Goal: Task Accomplishment & Management: Manage account settings

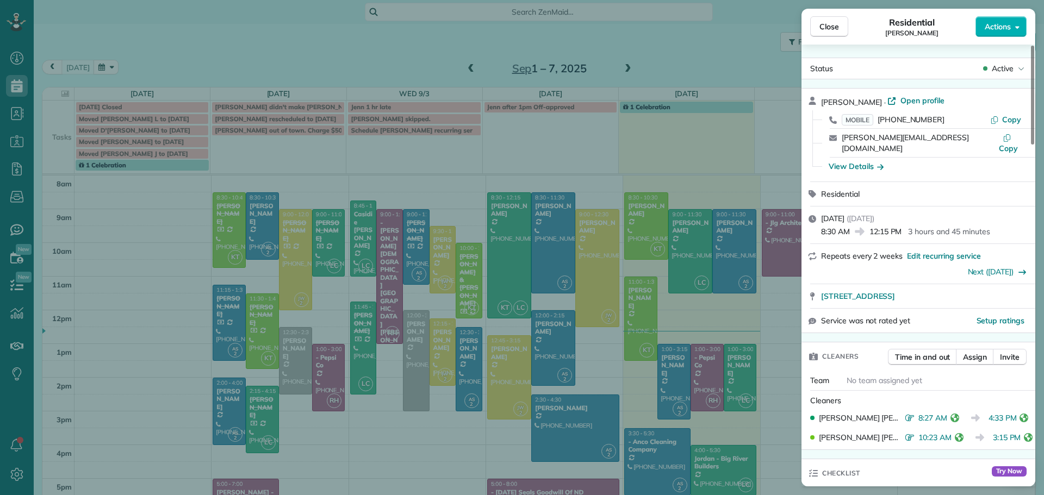
scroll to position [435, 0]
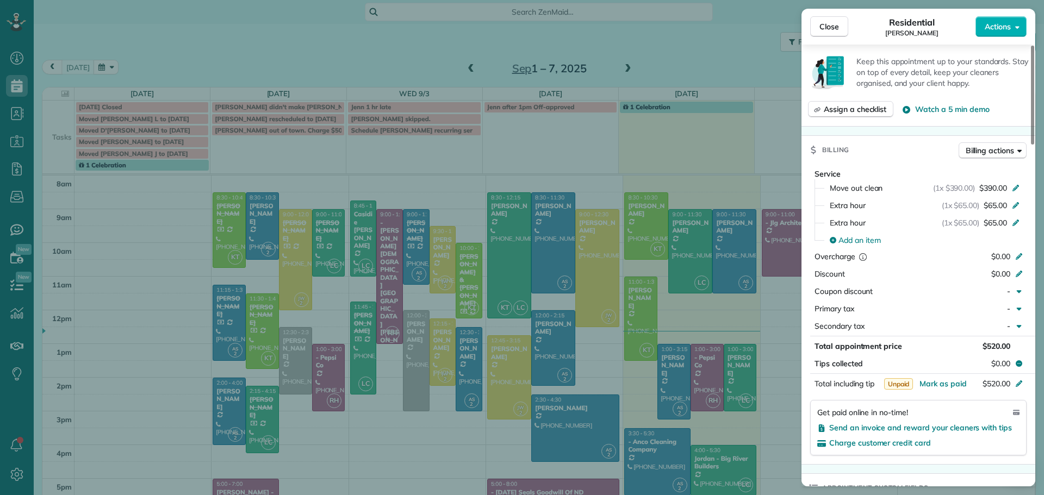
drag, startPoint x: 826, startPoint y: 27, endPoint x: 959, endPoint y: 75, distance: 140.7
click at [543, 281] on div "Close Residential [PERSON_NAME] Actions Status Active [PERSON_NAME] · Open prof…" at bounding box center [522, 247] width 1044 height 495
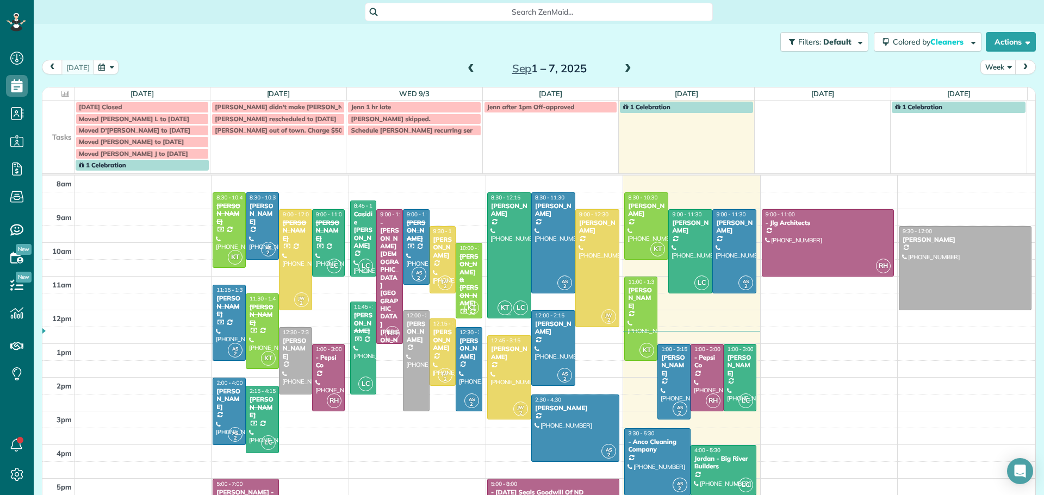
click at [497, 216] on div "[PERSON_NAME]" at bounding box center [509, 210] width 38 height 16
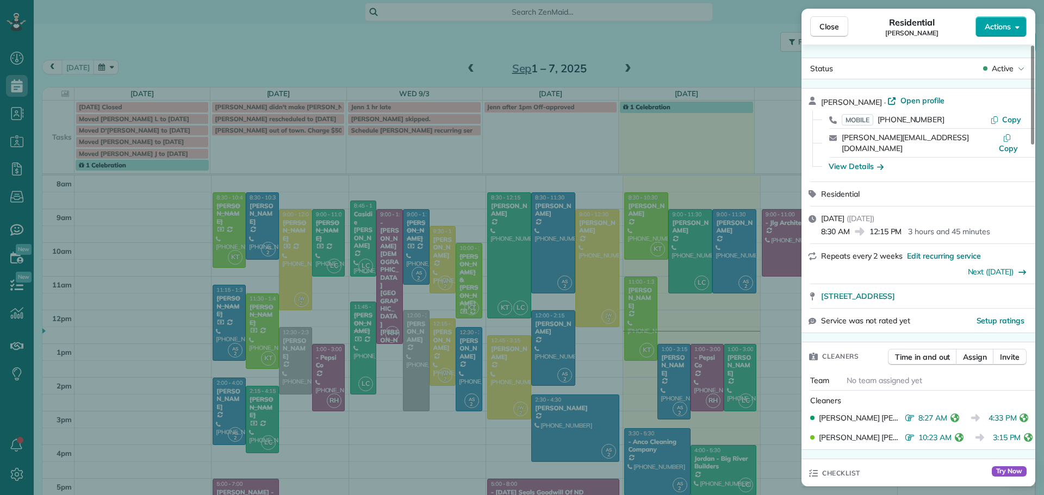
click at [1000, 24] on span "Actions" at bounding box center [998, 26] width 26 height 11
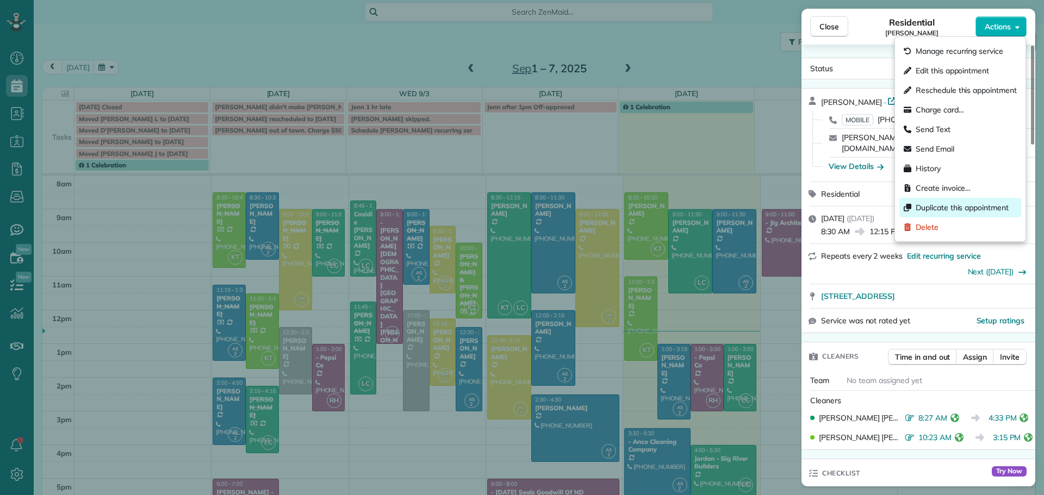
click at [933, 207] on span "Duplicate this appointment" at bounding box center [962, 207] width 93 height 11
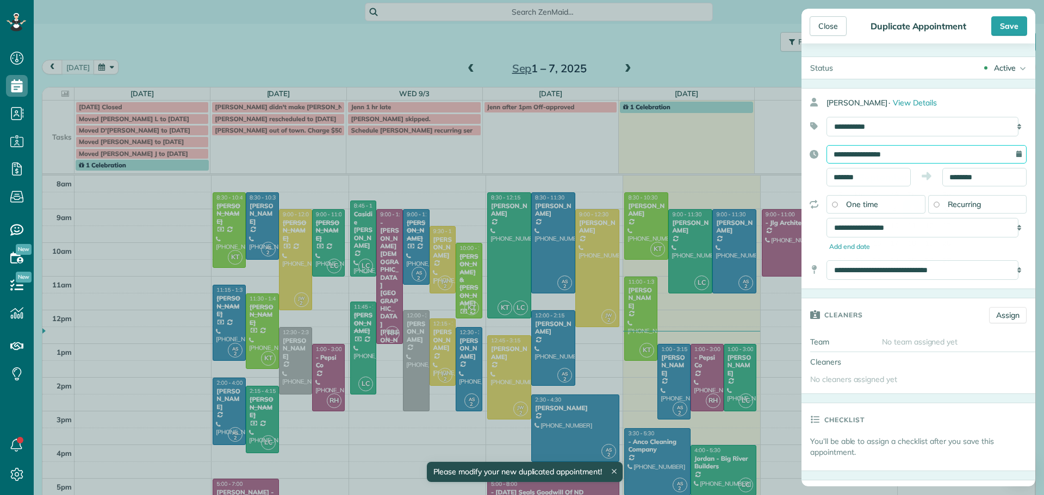
click at [892, 151] on input "**********" at bounding box center [926, 154] width 200 height 18
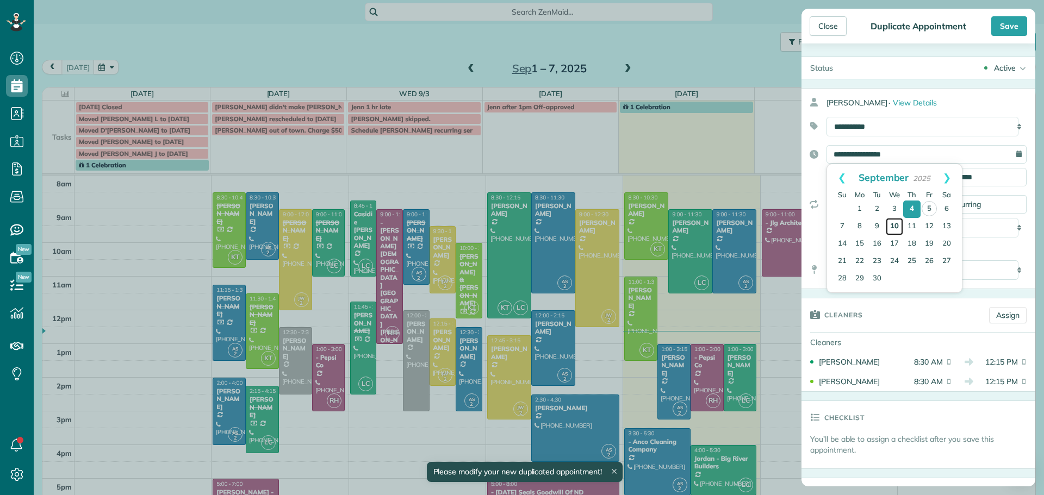
click at [893, 221] on link "10" at bounding box center [894, 226] width 17 height 17
type input "**********"
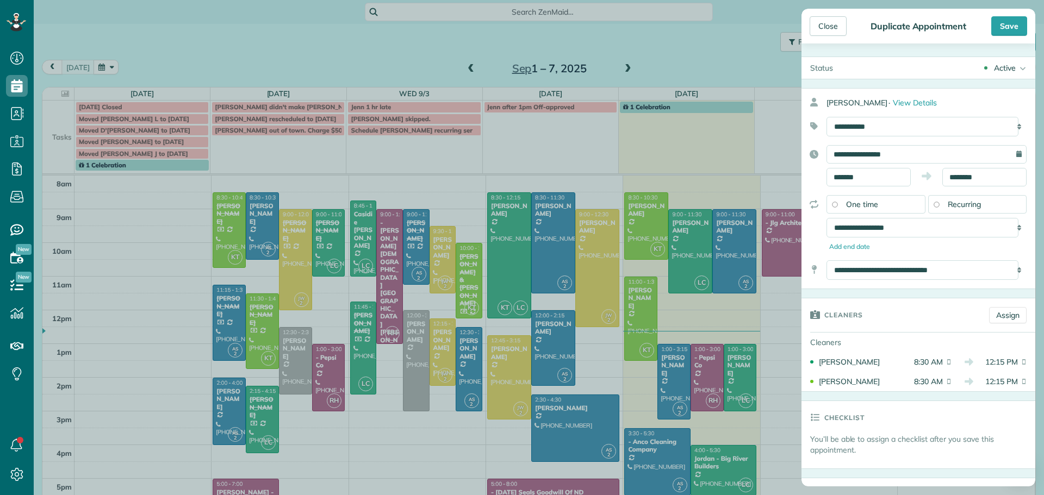
click at [857, 199] on div "One time" at bounding box center [875, 204] width 99 height 18
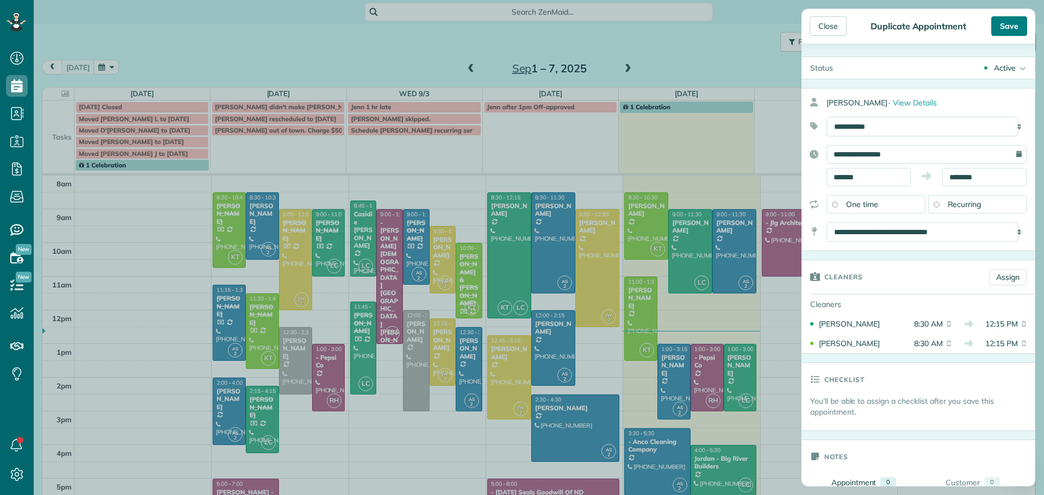
click at [1008, 24] on div "Save" at bounding box center [1009, 26] width 36 height 20
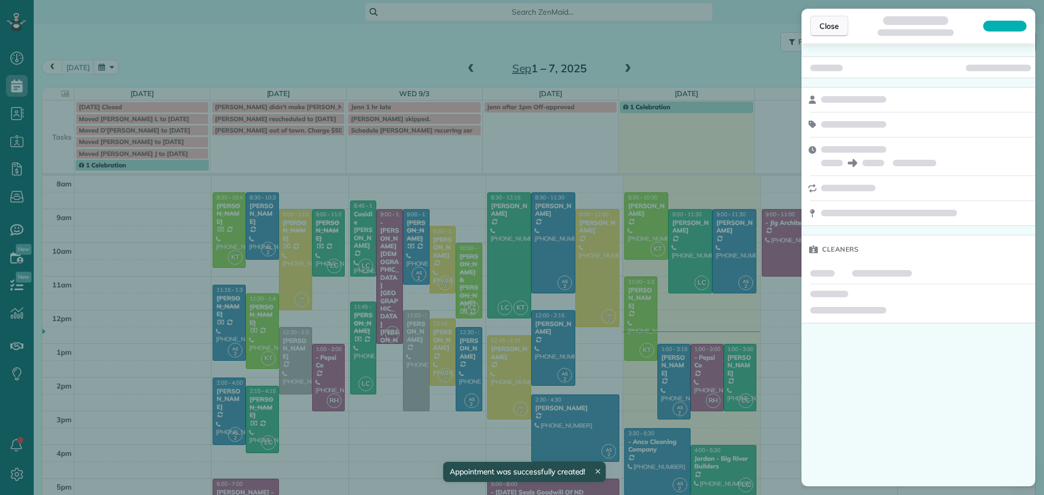
click at [832, 23] on span "Close" at bounding box center [829, 26] width 20 height 11
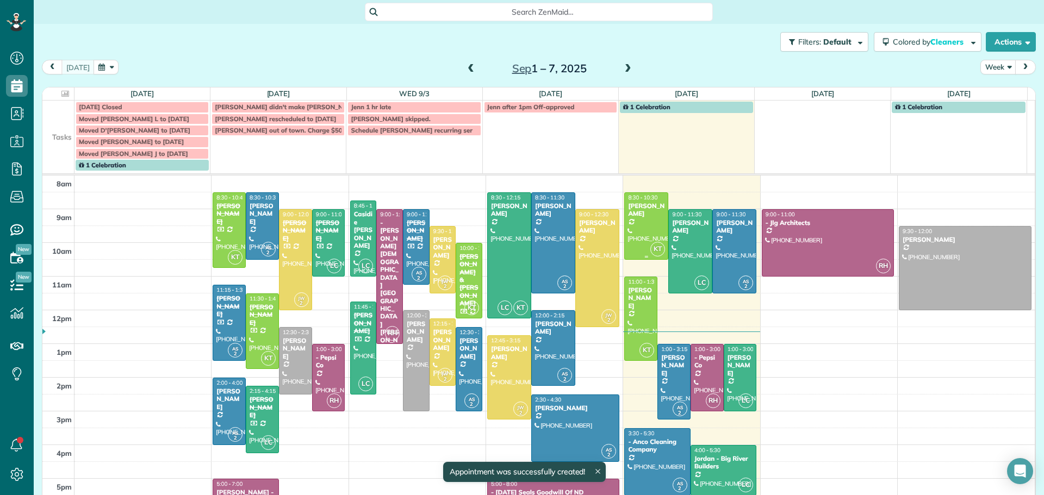
click at [625, 219] on div at bounding box center [646, 226] width 43 height 66
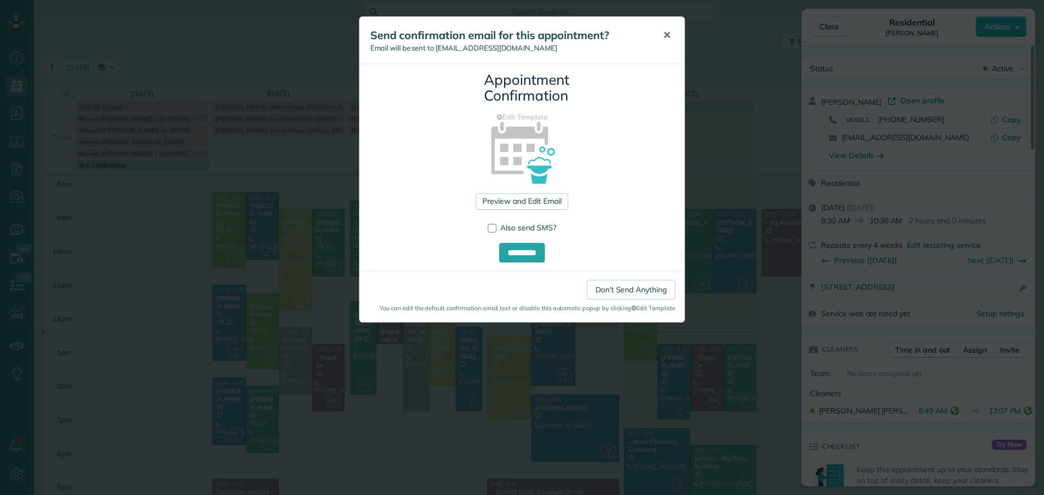
click at [670, 34] on span "✕" at bounding box center [667, 35] width 8 height 13
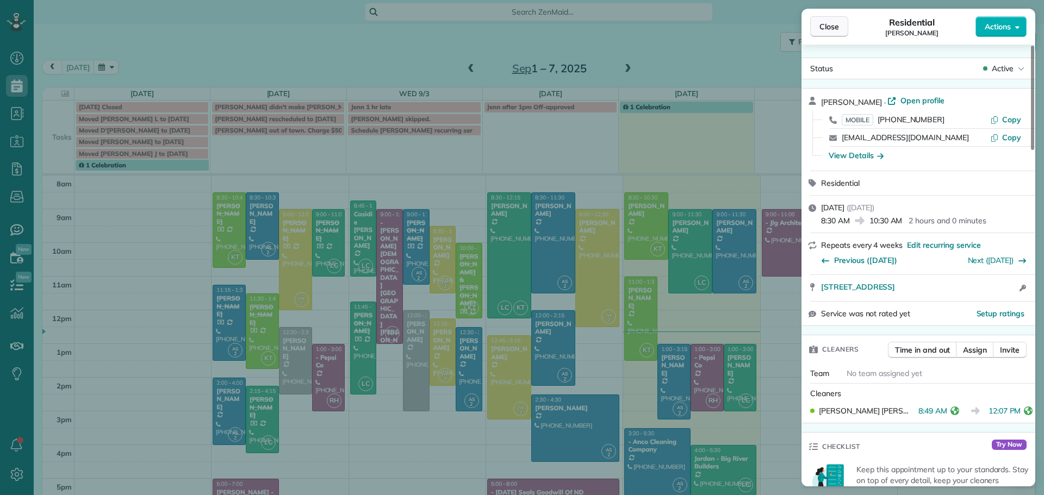
click at [829, 26] on span "Close" at bounding box center [829, 26] width 20 height 11
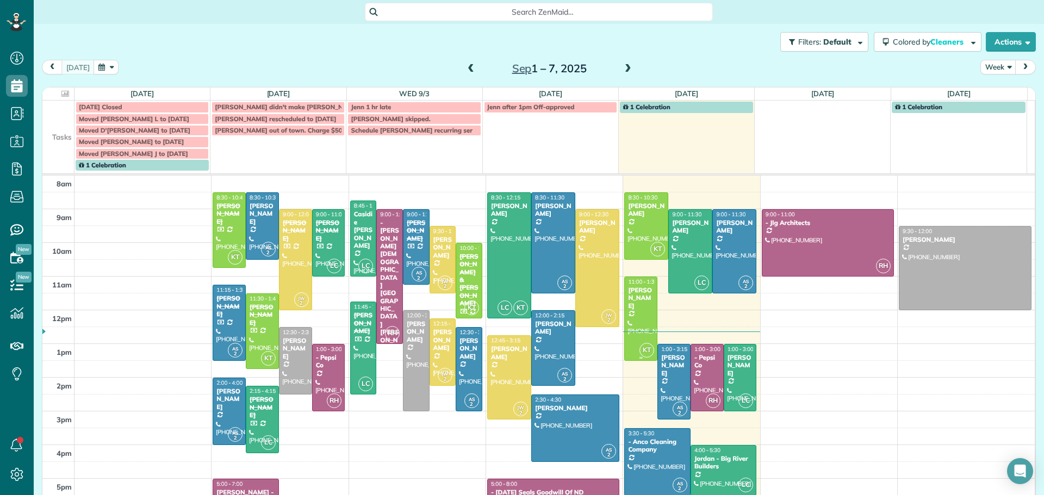
click at [628, 298] on div "[PERSON_NAME]" at bounding box center [640, 298] width 27 height 23
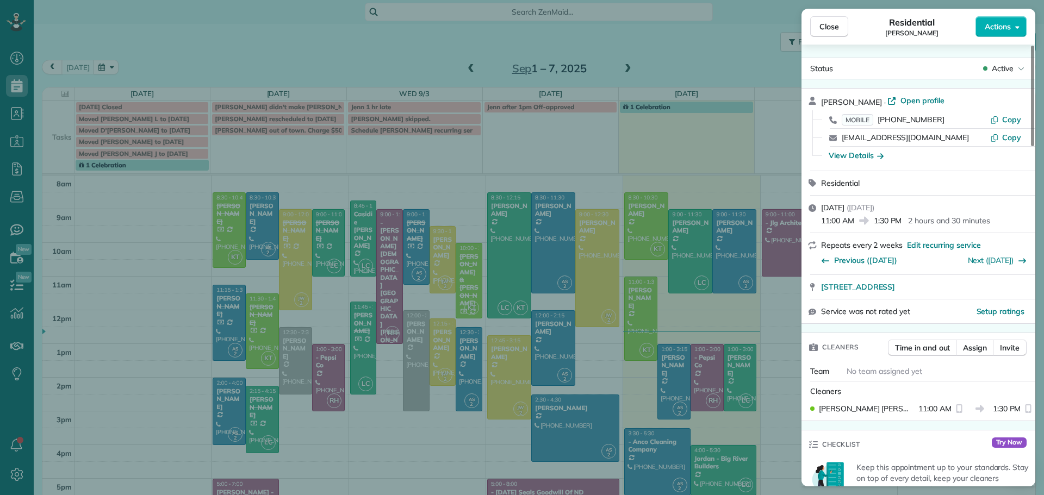
click at [542, 216] on div "Close Residential [PERSON_NAME] Actions Status Active [PERSON_NAME] · Open prof…" at bounding box center [522, 247] width 1044 height 495
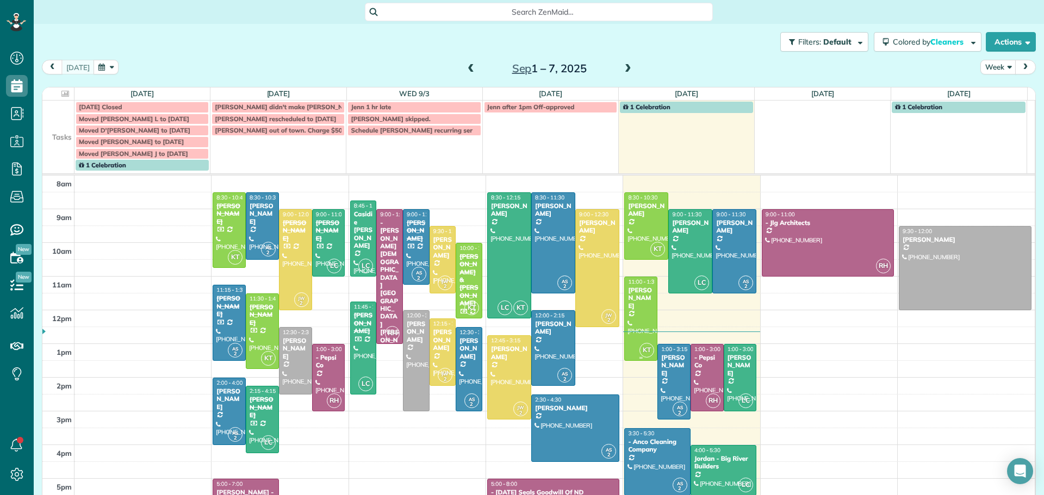
click at [627, 300] on div "[PERSON_NAME]" at bounding box center [640, 298] width 27 height 23
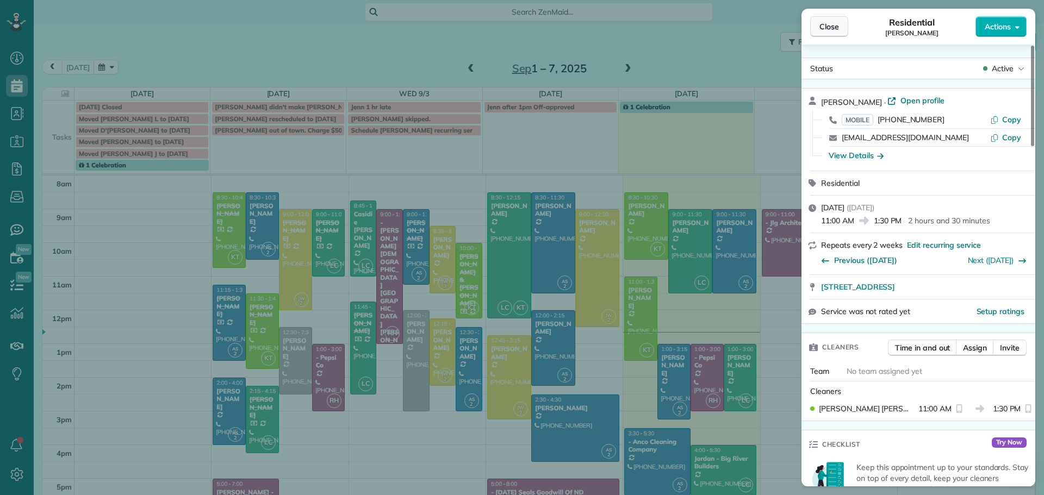
click at [829, 27] on span "Close" at bounding box center [829, 26] width 20 height 11
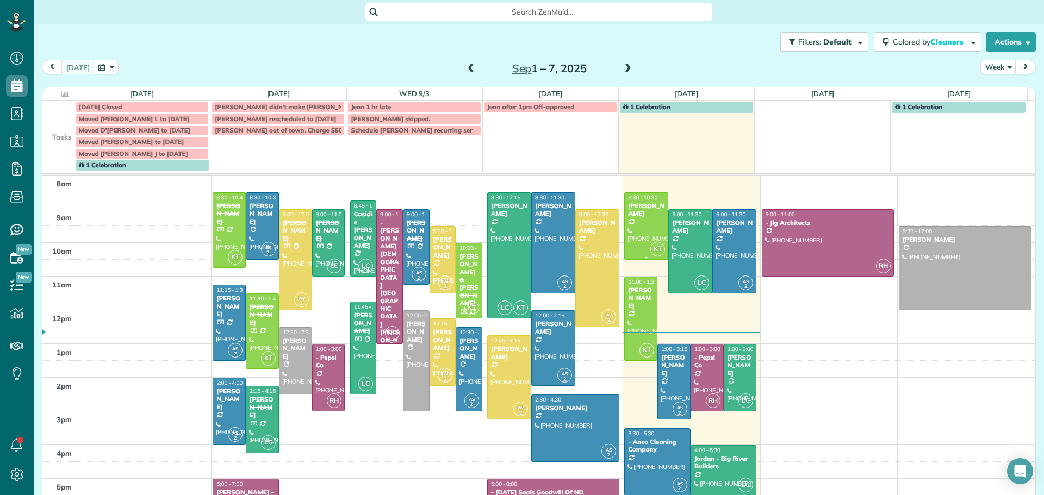
click at [630, 222] on div at bounding box center [646, 226] width 43 height 66
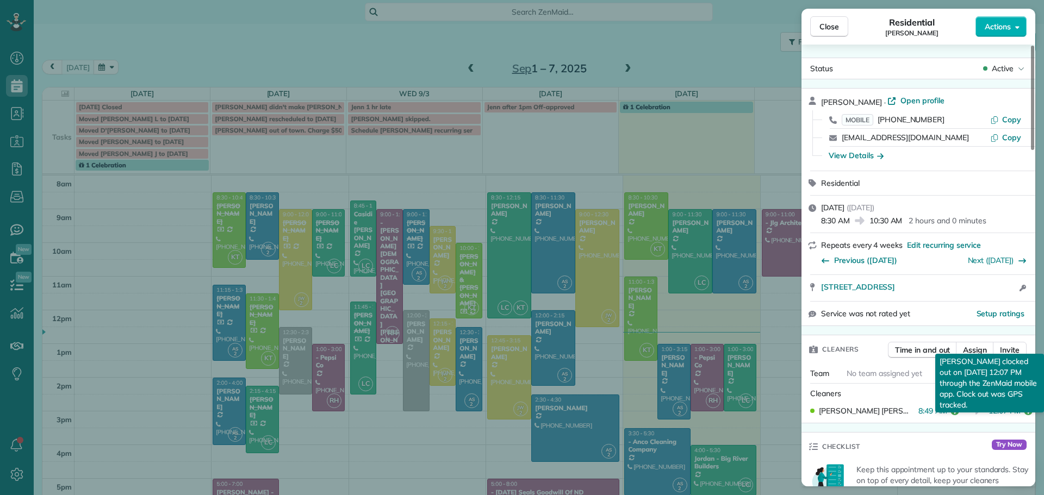
click at [1024, 408] on icon "reset" at bounding box center [1028, 411] width 9 height 9
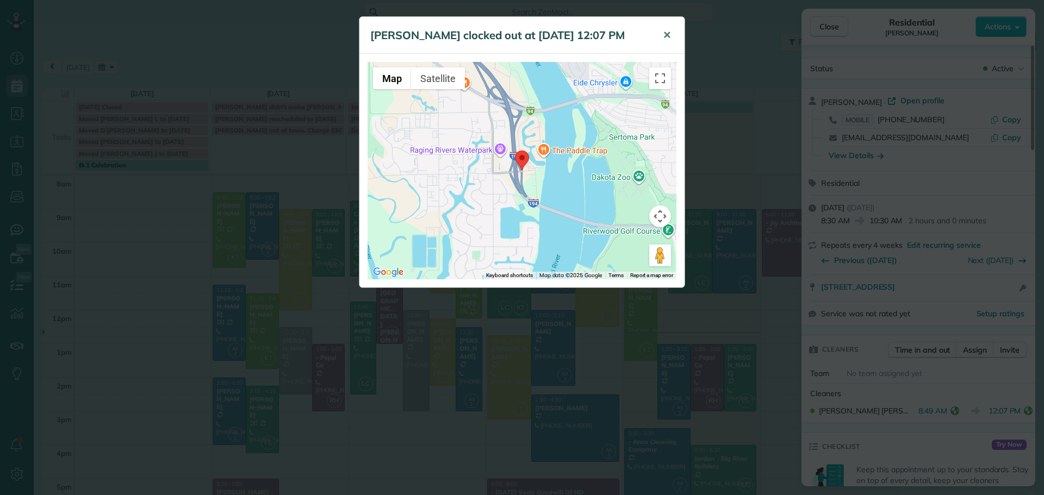
click at [666, 34] on span "✕" at bounding box center [667, 35] width 8 height 13
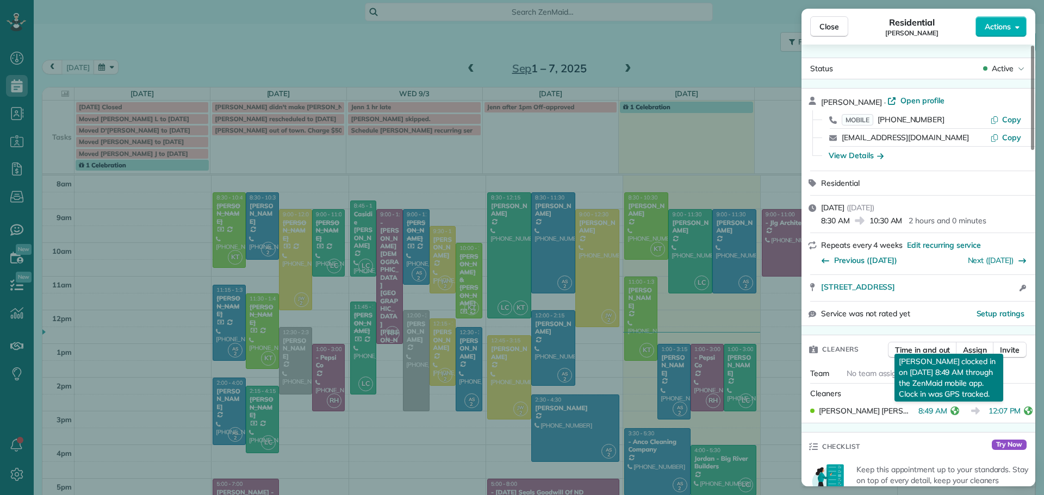
click at [950, 413] on icon "reset" at bounding box center [954, 411] width 9 height 9
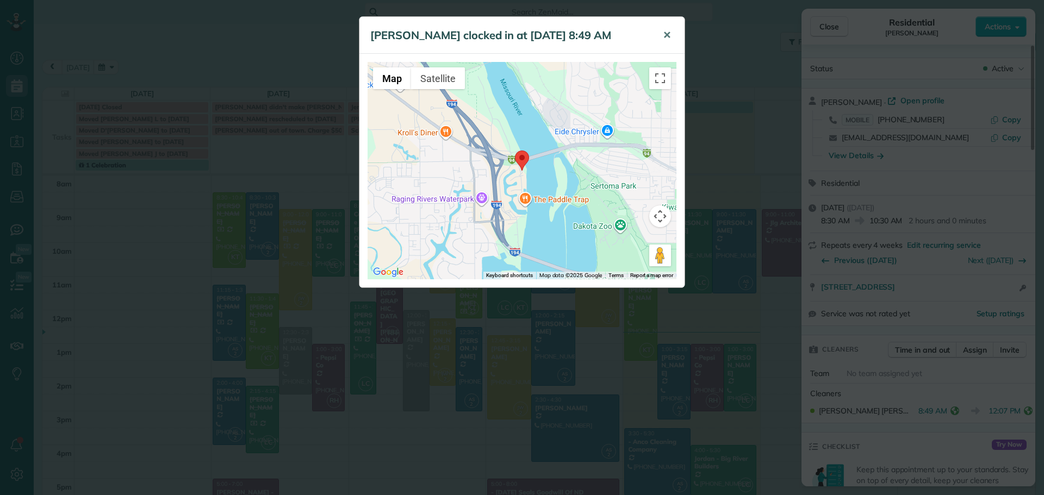
click at [667, 34] on span "✕" at bounding box center [667, 35] width 8 height 13
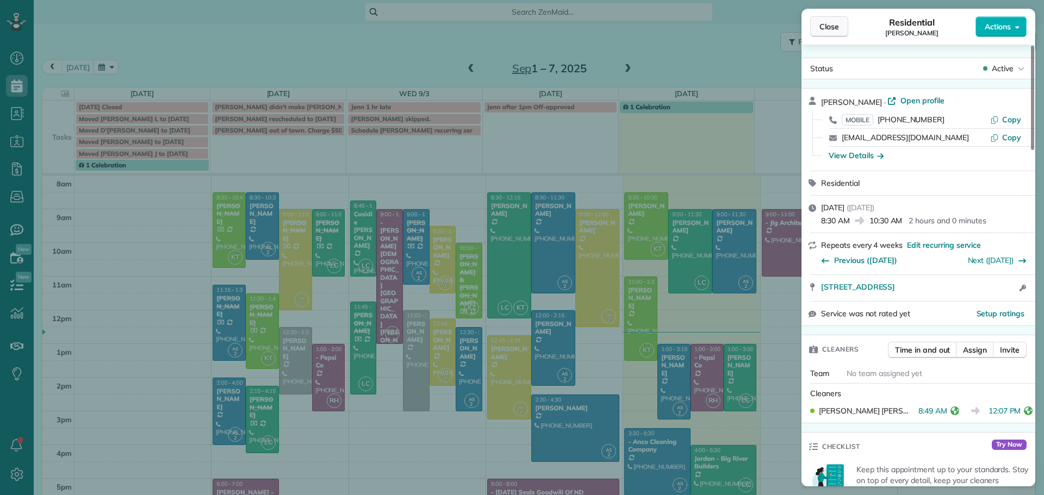
click at [832, 25] on span "Close" at bounding box center [829, 26] width 20 height 11
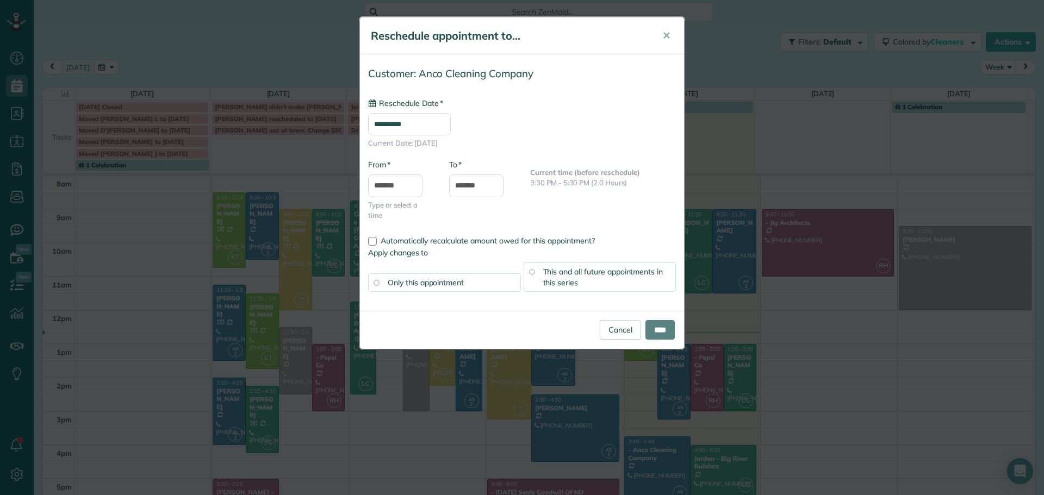
type input "**********"
click at [664, 30] on span "✕" at bounding box center [666, 35] width 8 height 13
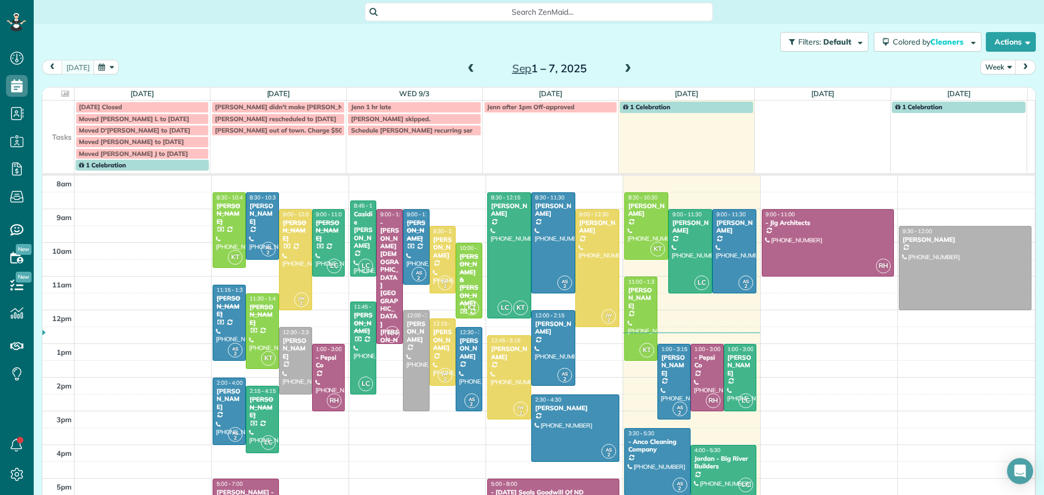
click at [625, 63] on span at bounding box center [628, 69] width 12 height 16
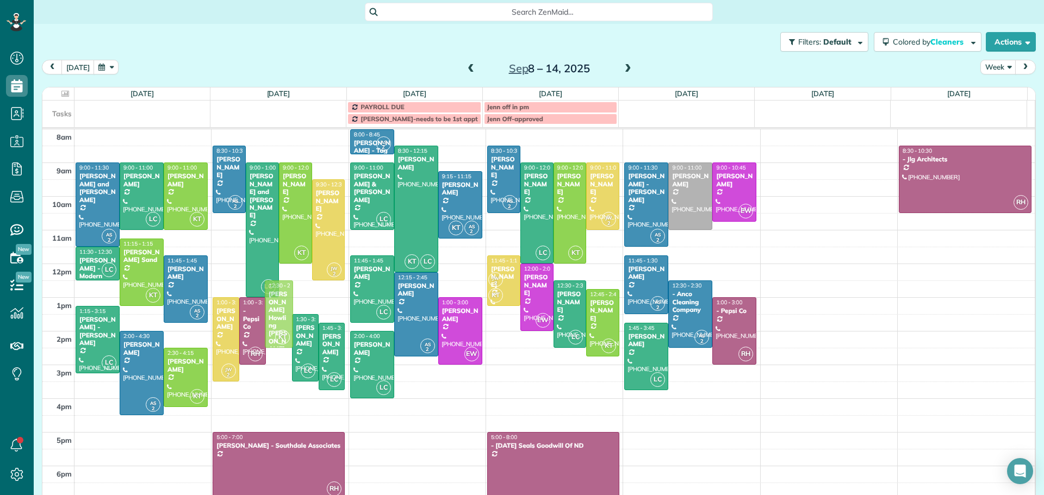
drag, startPoint x: 268, startPoint y: 309, endPoint x: 269, endPoint y: 296, distance: 13.1
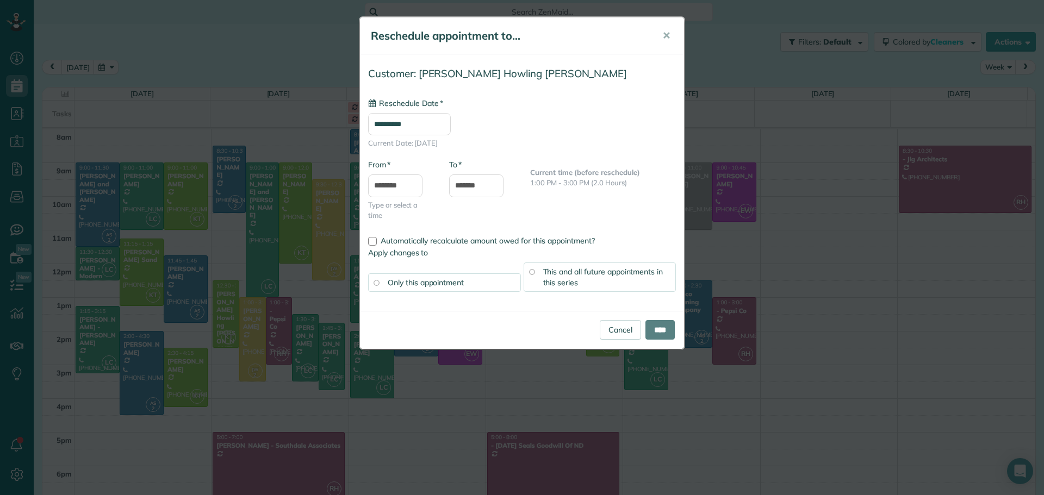
type input "**********"
click at [451, 239] on span "Automatically recalculate amount owed for this appointment?" at bounding box center [488, 241] width 214 height 10
click at [651, 326] on input "****" at bounding box center [659, 330] width 29 height 20
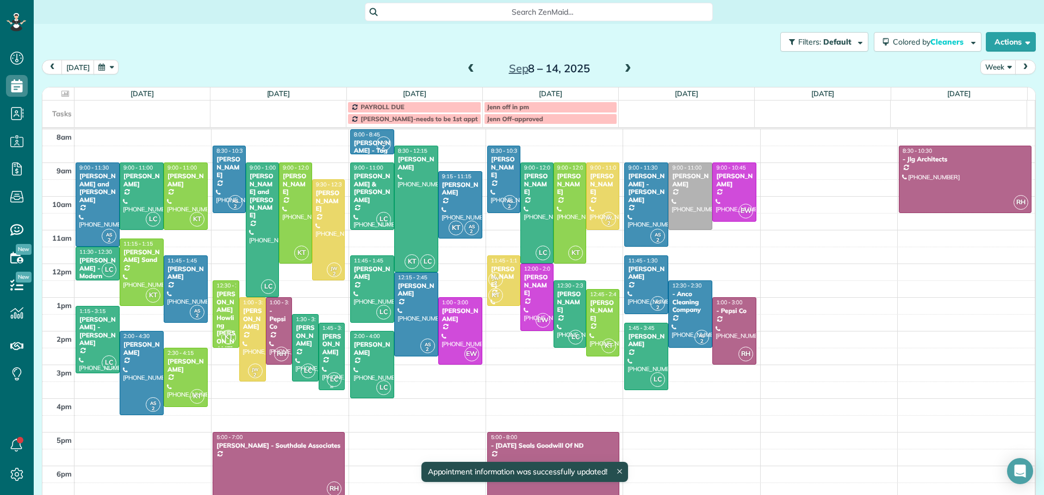
click at [327, 340] on div "[PERSON_NAME]" at bounding box center [332, 344] width 20 height 23
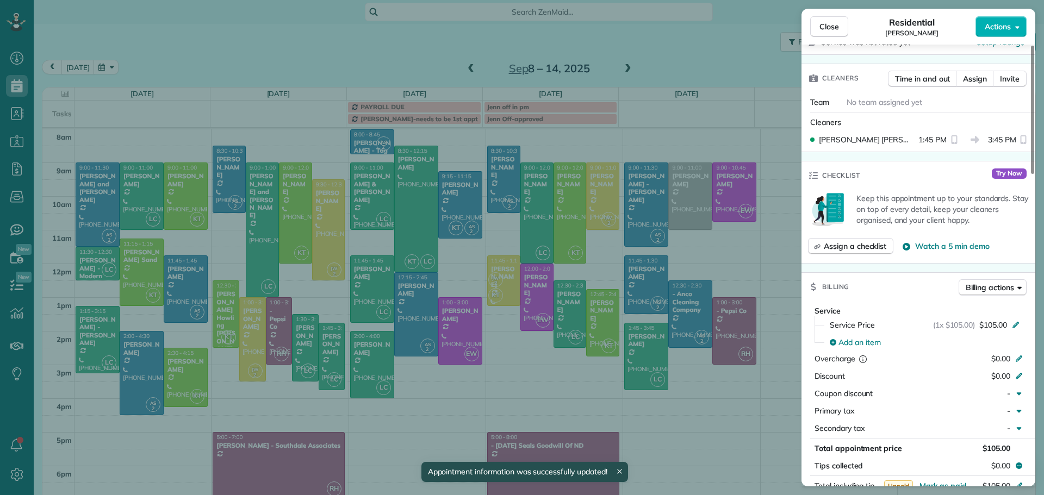
scroll to position [273, 0]
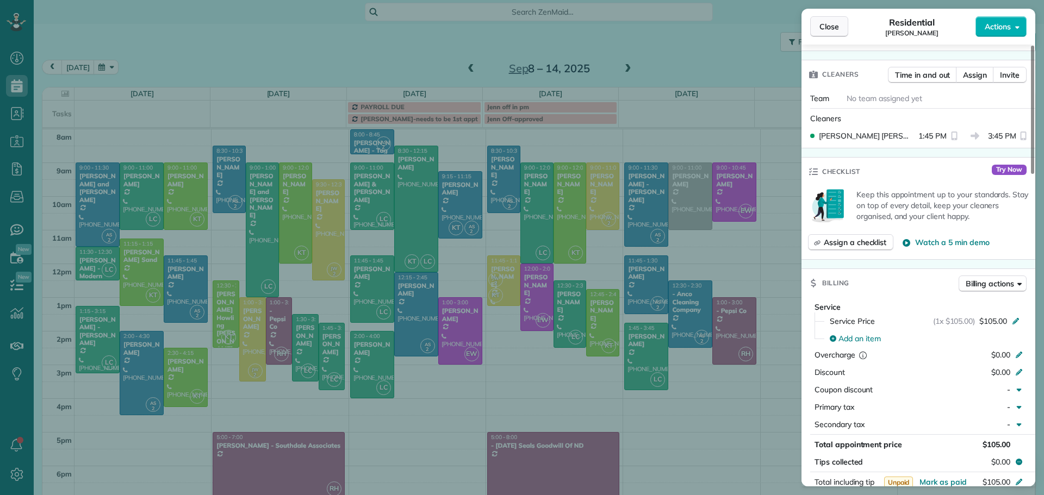
click at [840, 27] on button "Close" at bounding box center [829, 26] width 38 height 21
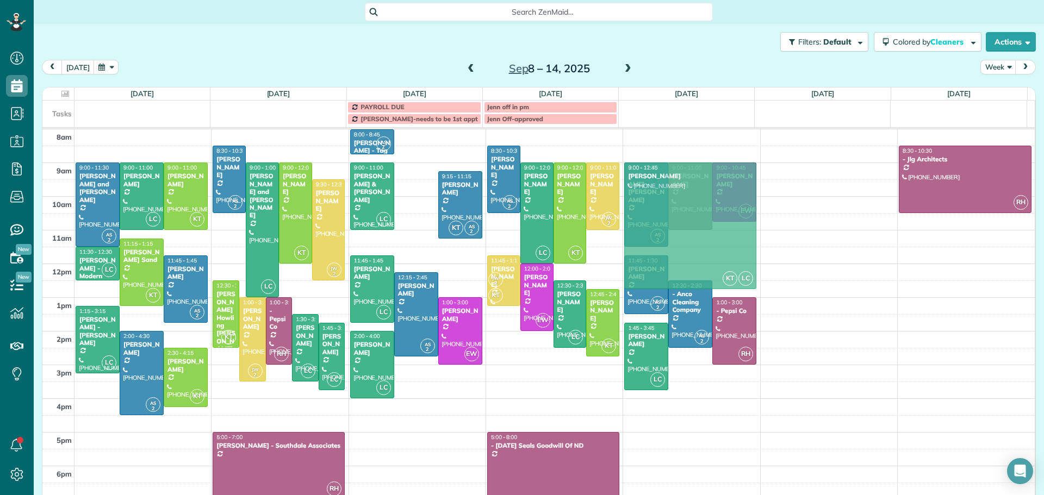
drag, startPoint x: 409, startPoint y: 192, endPoint x: 626, endPoint y: 209, distance: 217.6
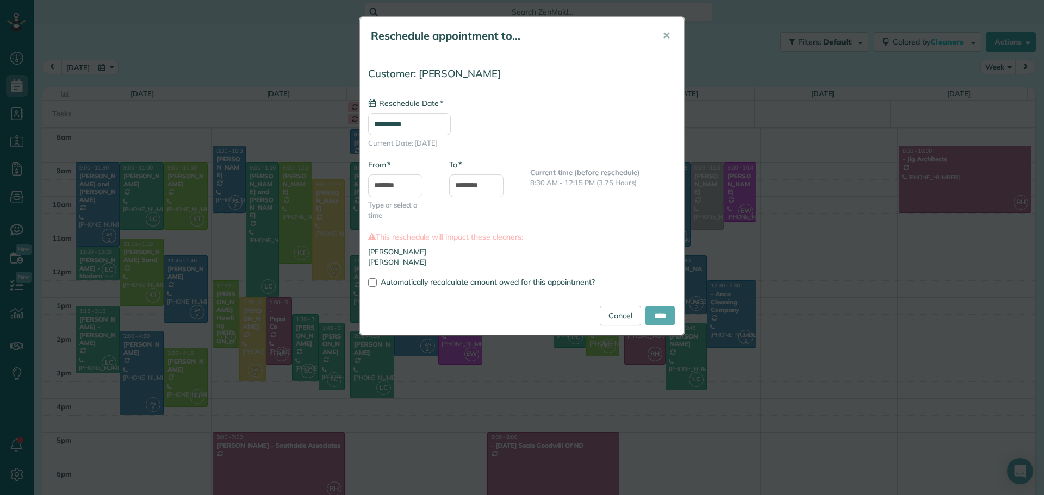
type input "**********"
click at [396, 283] on span "Automatically recalculate amount owed for this appointment?" at bounding box center [488, 282] width 214 height 10
click at [649, 314] on input "****" at bounding box center [659, 316] width 29 height 20
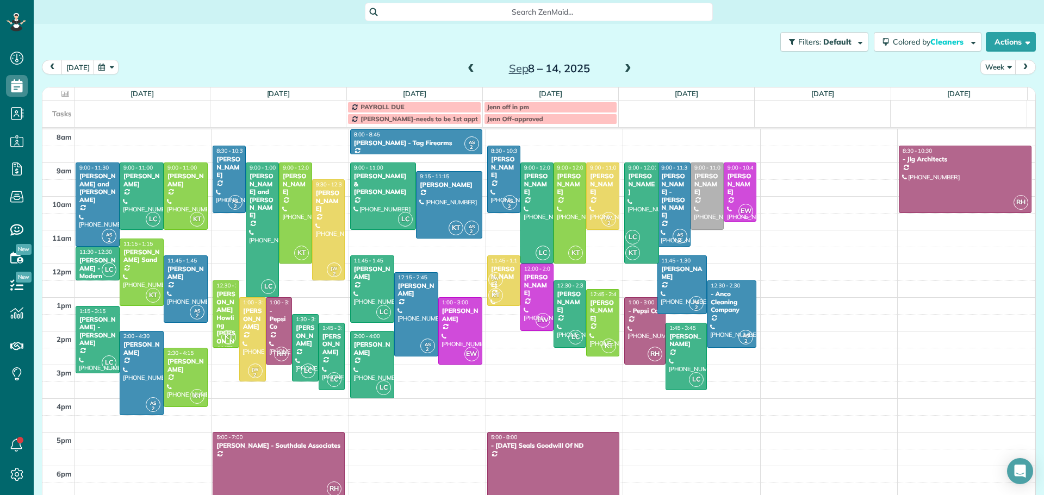
drag, startPoint x: 631, startPoint y: 287, endPoint x: 636, endPoint y: 256, distance: 31.9
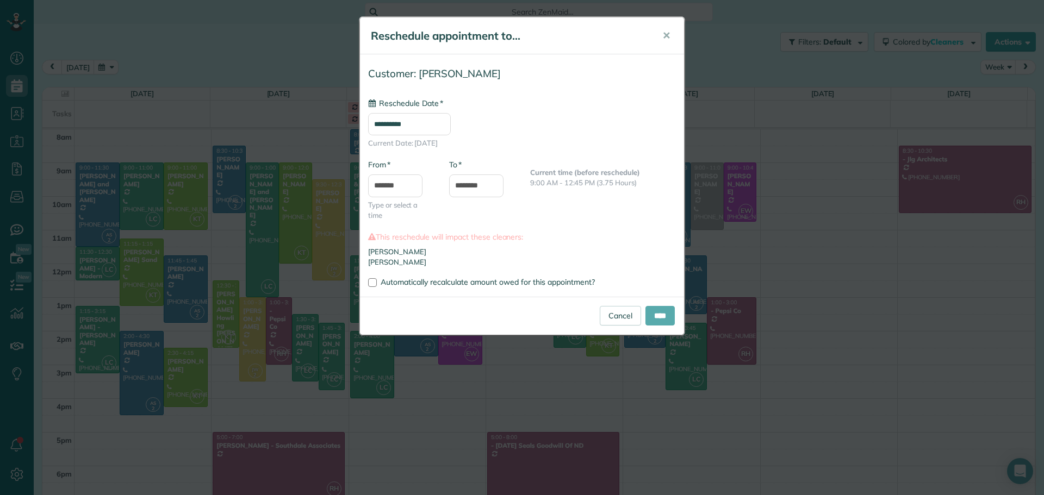
type input "**********"
click at [662, 313] on input "****" at bounding box center [659, 316] width 29 height 20
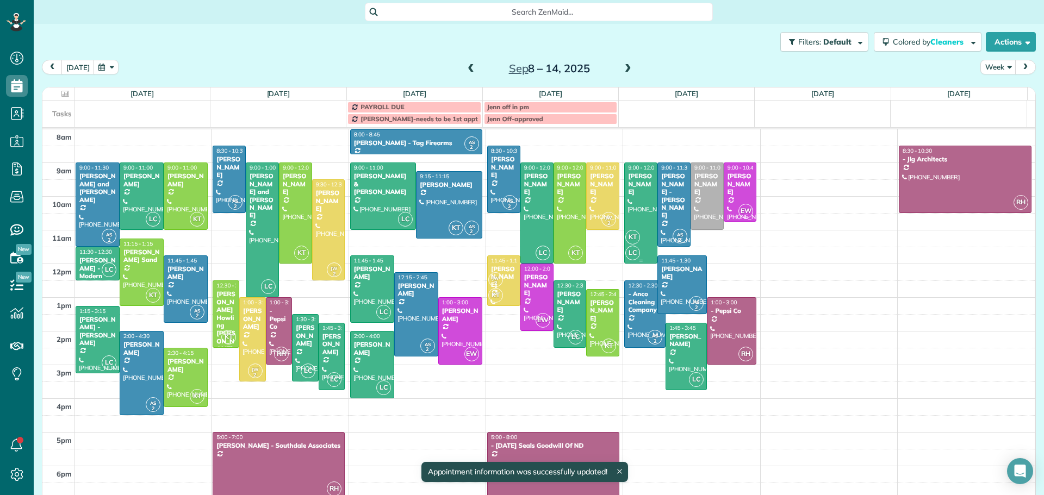
click at [631, 193] on div at bounding box center [641, 213] width 32 height 100
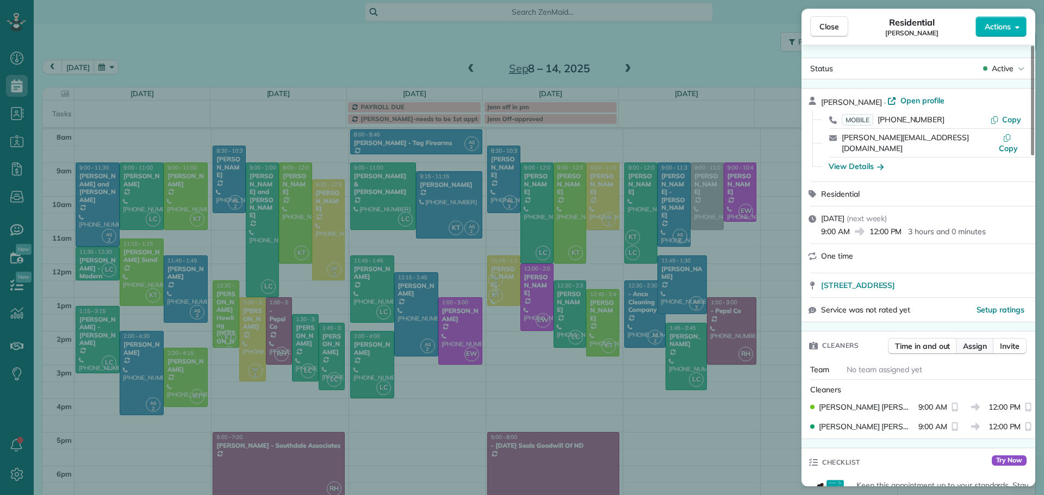
click at [983, 341] on span "Assign" at bounding box center [975, 346] width 24 height 11
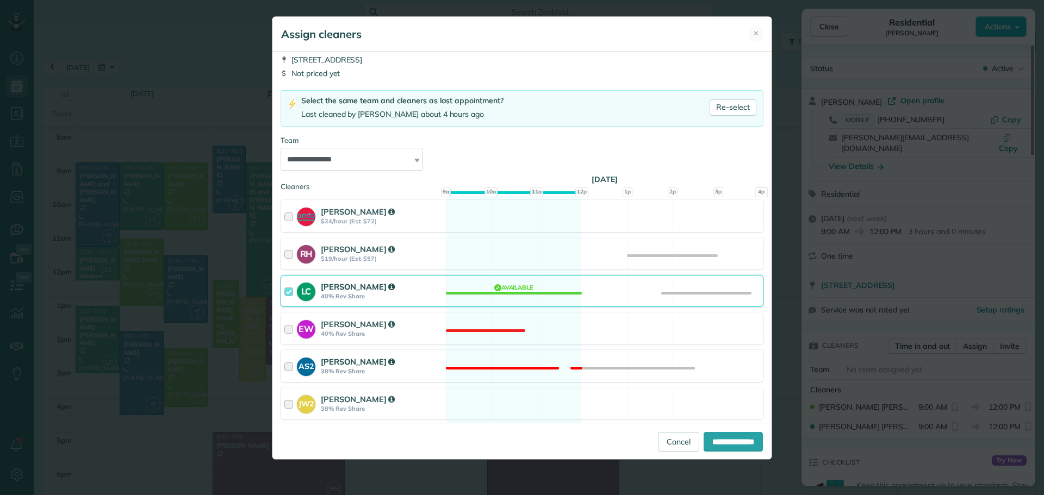
scroll to position [96, 0]
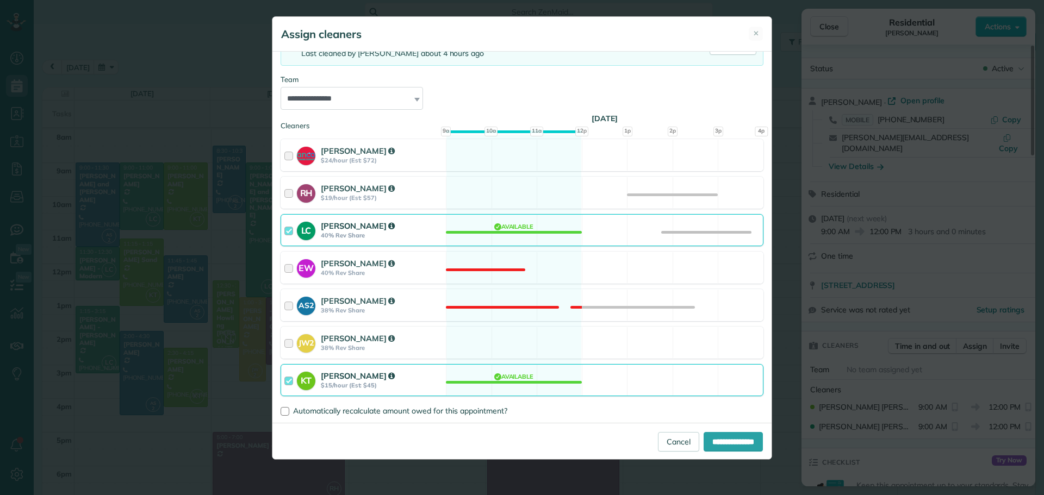
click at [396, 378] on div "[PERSON_NAME]" at bounding box center [382, 375] width 122 height 11
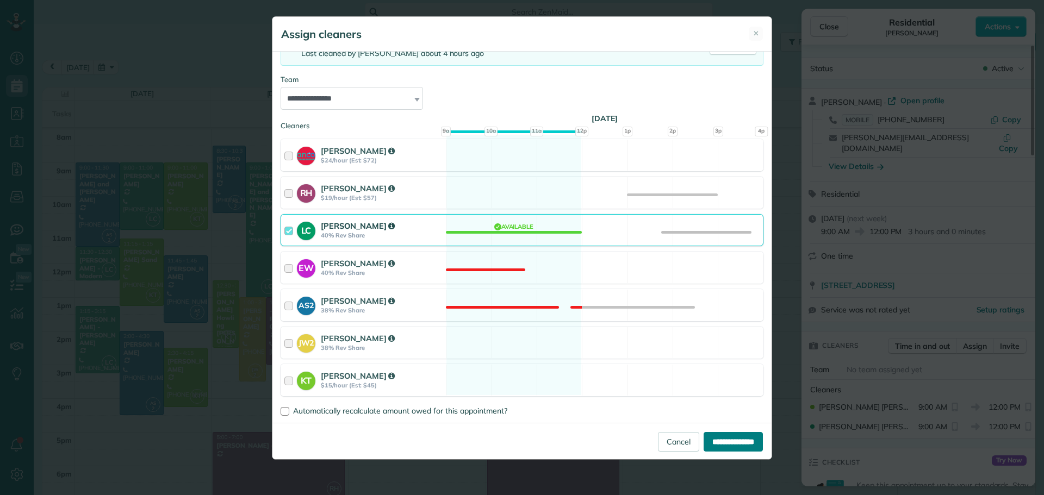
click at [736, 444] on input "**********" at bounding box center [733, 442] width 59 height 20
type input "**********"
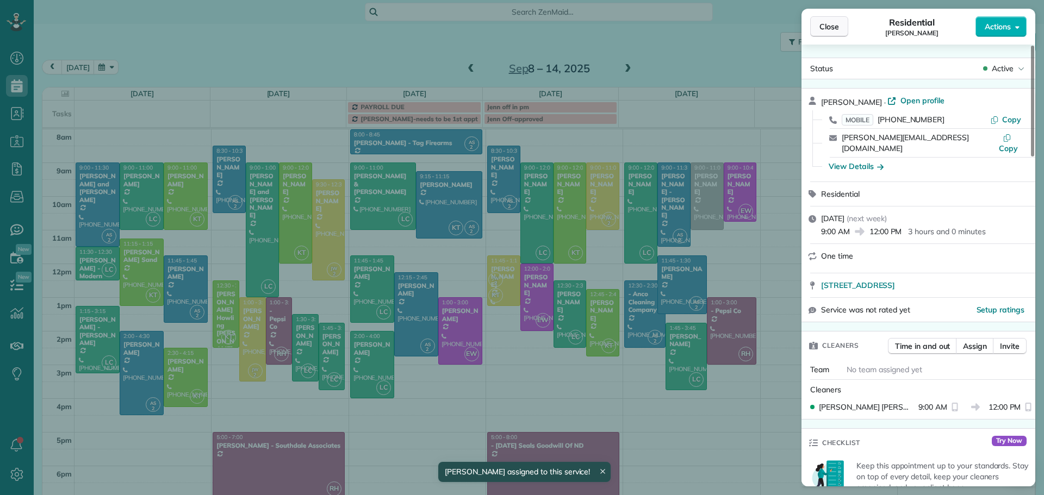
click at [839, 24] on button "Close" at bounding box center [829, 26] width 38 height 21
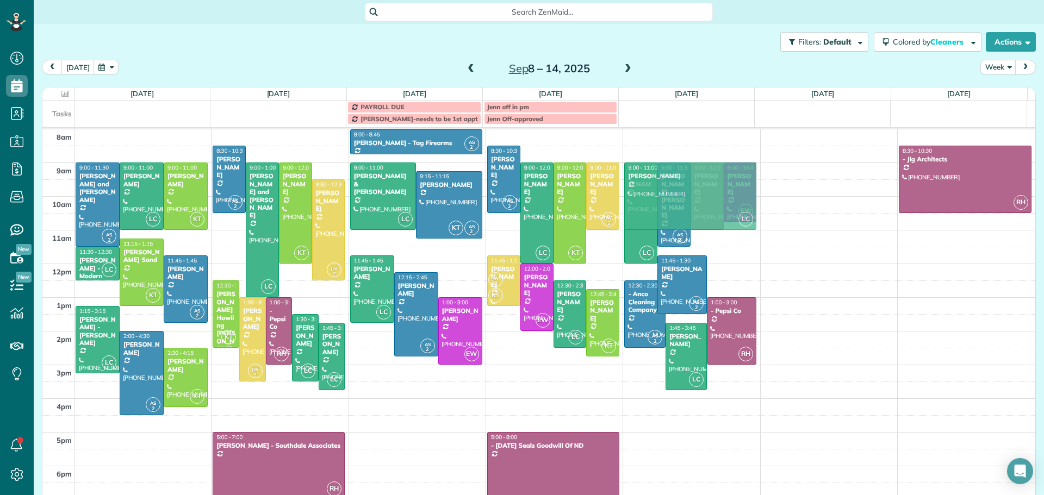
drag, startPoint x: 365, startPoint y: 357, endPoint x: 660, endPoint y: 199, distance: 334.5
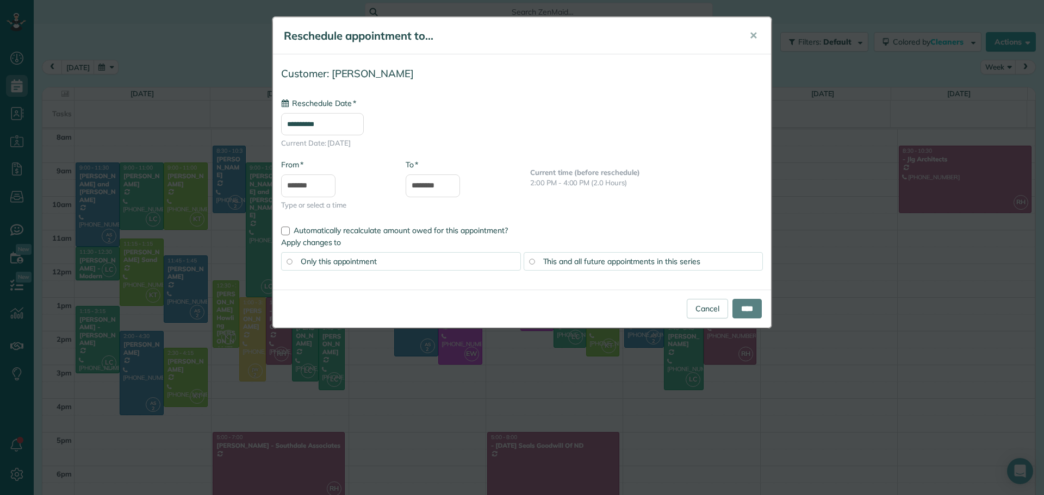
type input "**********"
click at [590, 260] on span "This and all future appointments in this series" at bounding box center [621, 262] width 157 height 10
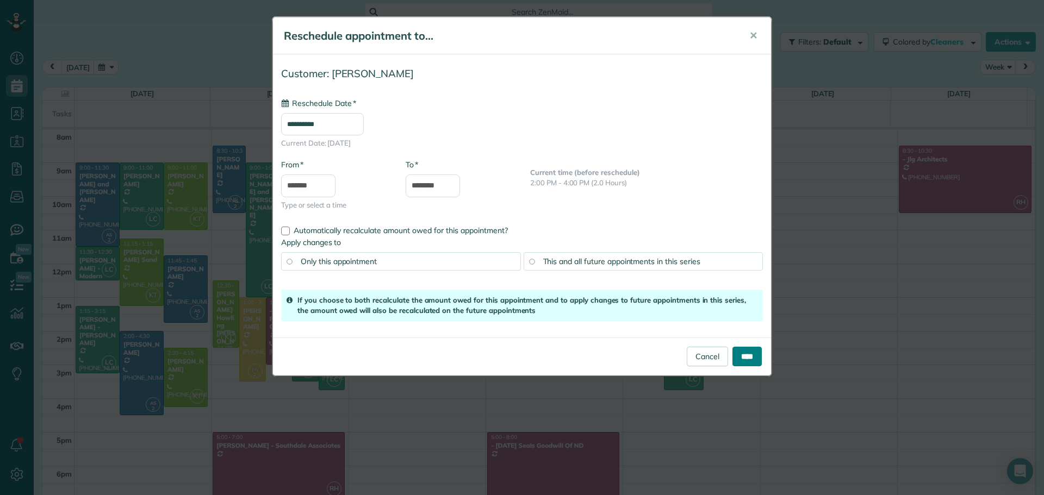
click at [739, 352] on input "****" at bounding box center [746, 357] width 29 height 20
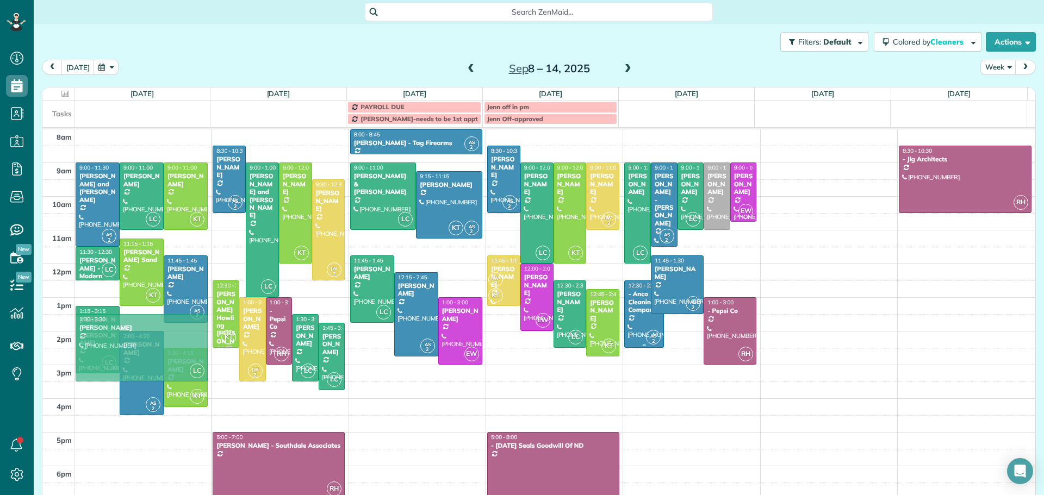
drag, startPoint x: 668, startPoint y: 339, endPoint x: 107, endPoint y: 327, distance: 560.7
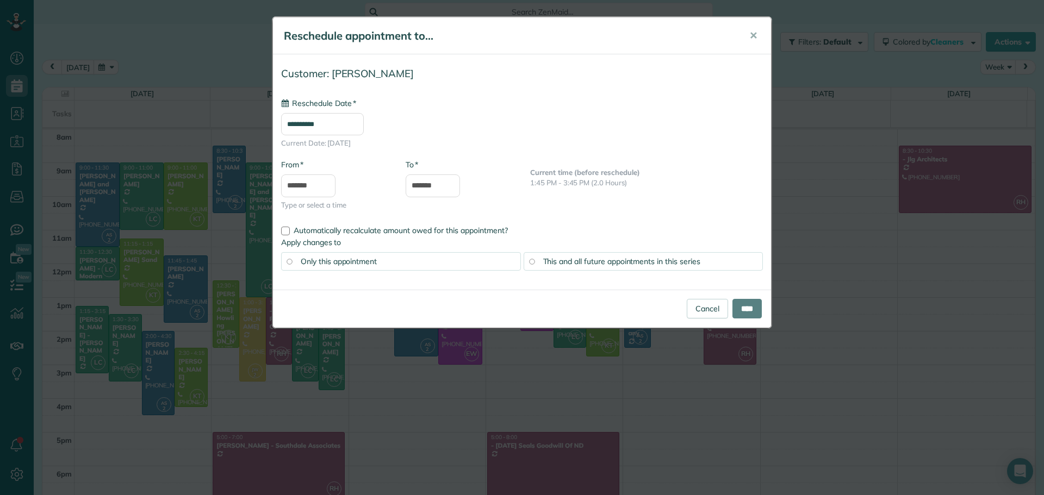
type input "**********"
click at [753, 34] on span "✕" at bounding box center [753, 35] width 8 height 13
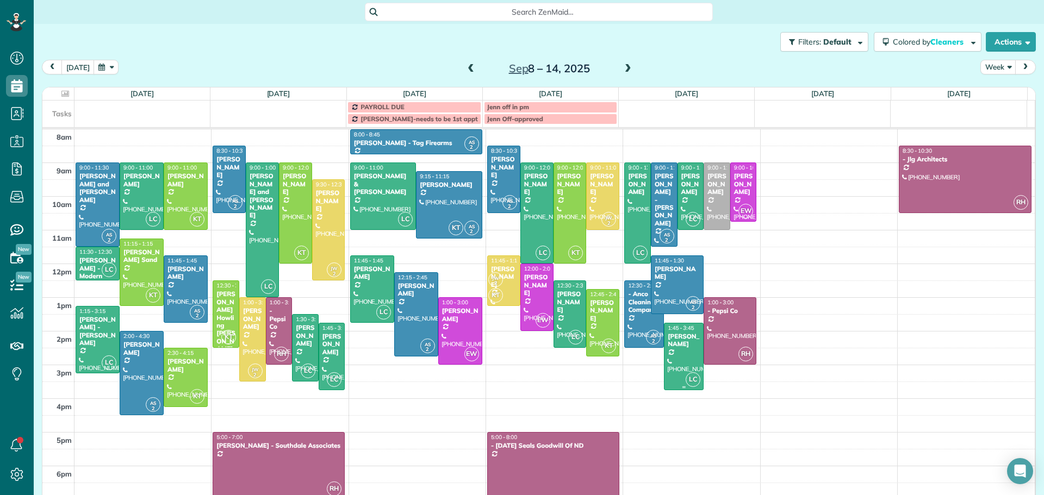
click at [667, 345] on div "[PERSON_NAME]" at bounding box center [683, 341] width 33 height 16
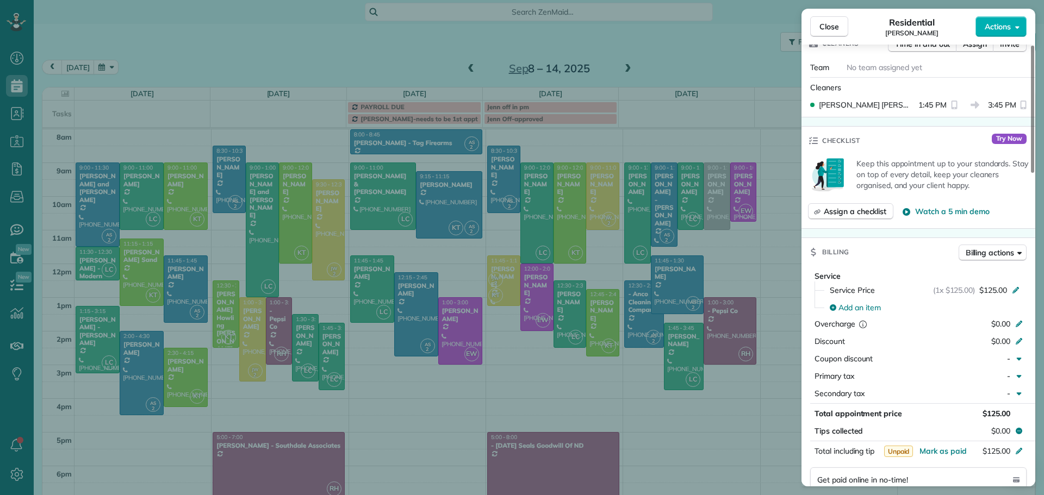
scroll to position [326, 0]
click at [825, 33] on button "Close" at bounding box center [829, 26] width 38 height 21
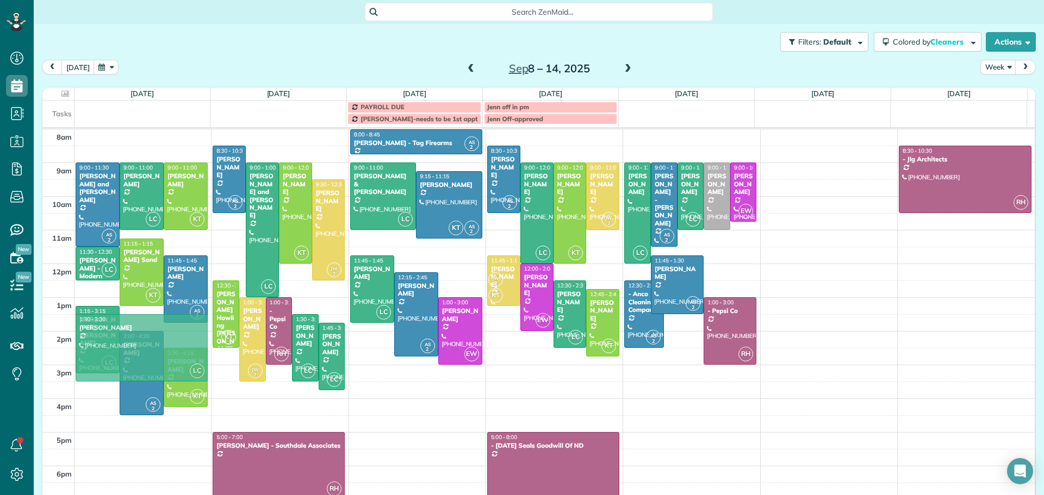
drag, startPoint x: 669, startPoint y: 349, endPoint x: 92, endPoint y: 370, distance: 577.3
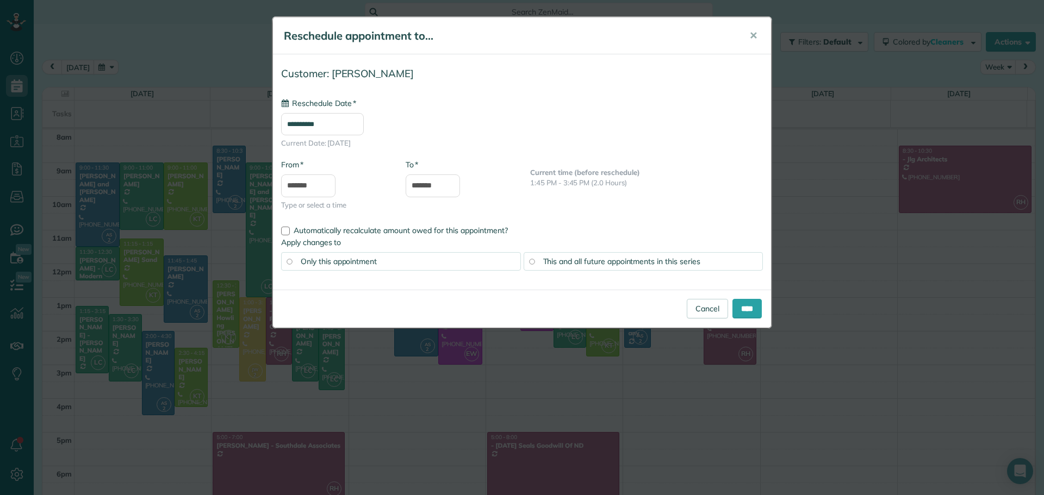
type input "**********"
click at [443, 229] on span "Automatically recalculate amount owed for this appointment?" at bounding box center [401, 231] width 214 height 10
click at [746, 304] on input "****" at bounding box center [746, 309] width 29 height 20
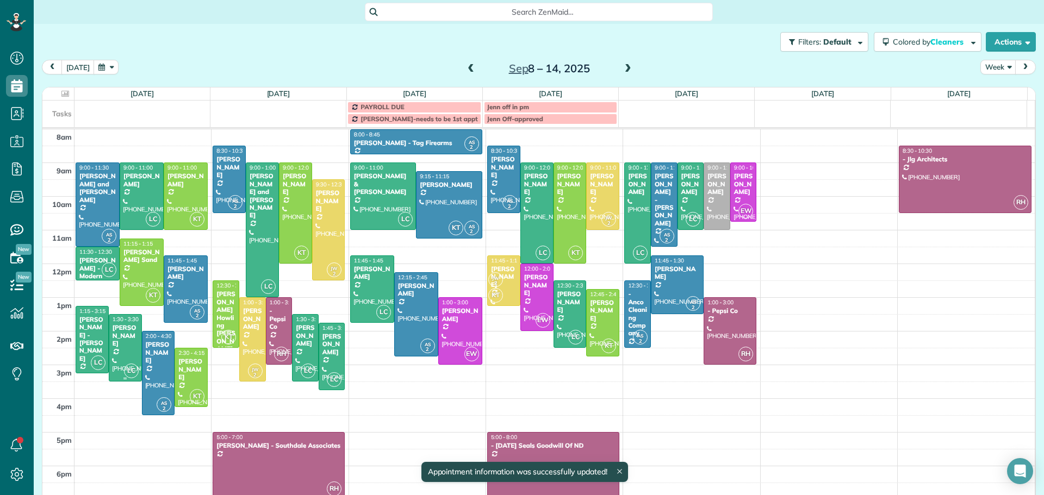
click at [121, 337] on div "[PERSON_NAME]" at bounding box center [125, 335] width 27 height 23
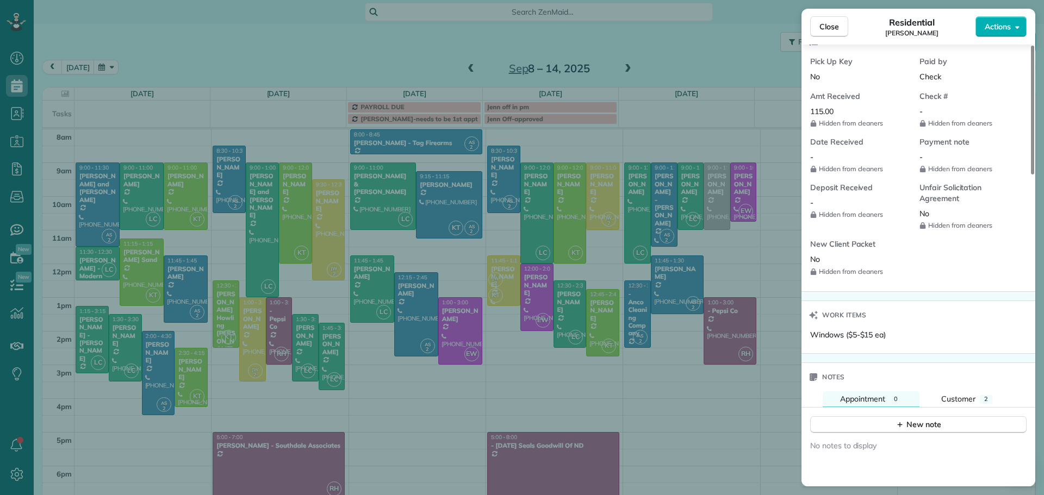
scroll to position [491, 0]
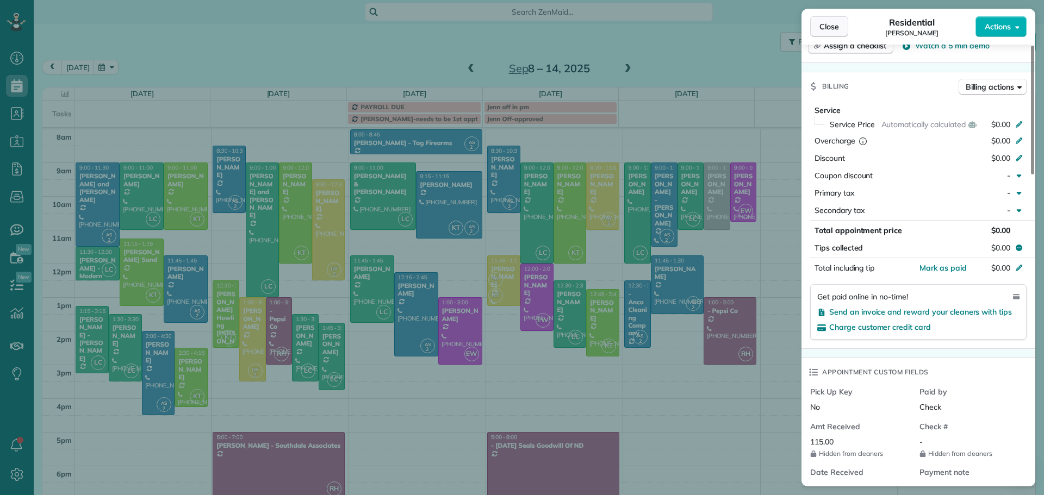
click at [832, 22] on span "Close" at bounding box center [829, 26] width 20 height 11
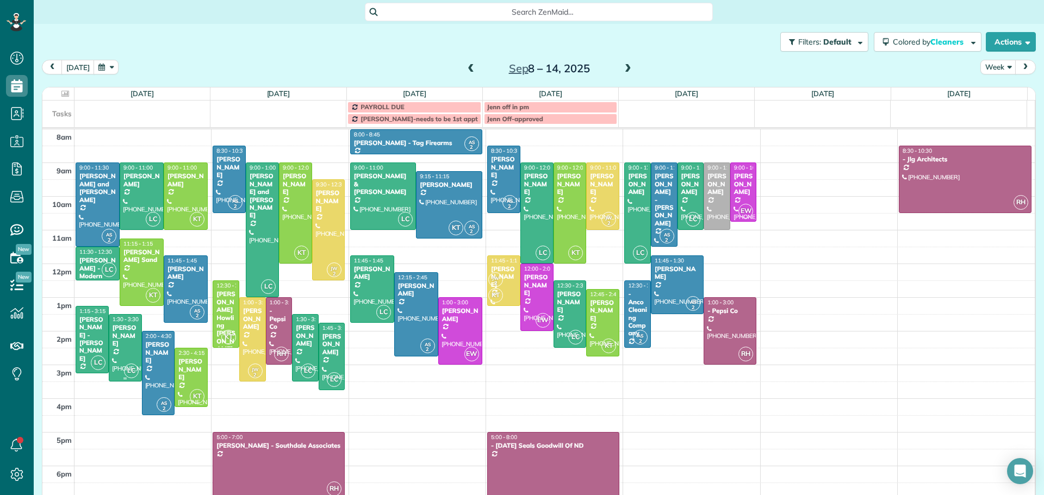
click at [119, 332] on div "[PERSON_NAME]" at bounding box center [125, 335] width 27 height 23
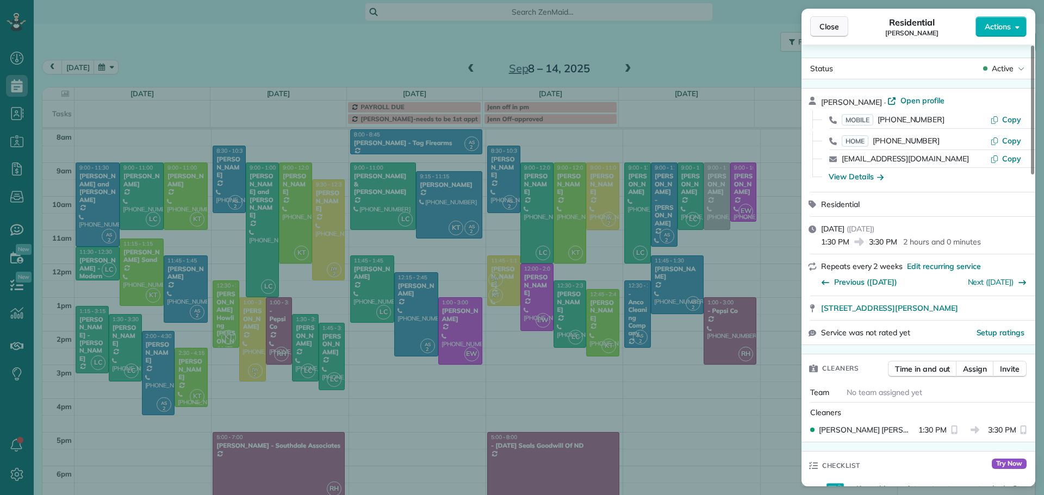
click at [821, 24] on span "Close" at bounding box center [829, 26] width 20 height 11
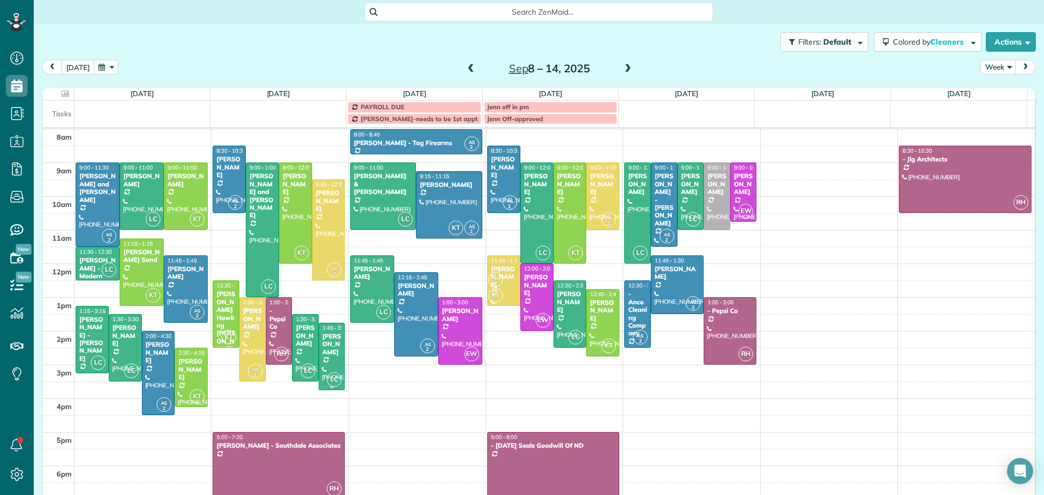
click at [324, 344] on div "[PERSON_NAME]" at bounding box center [332, 344] width 20 height 23
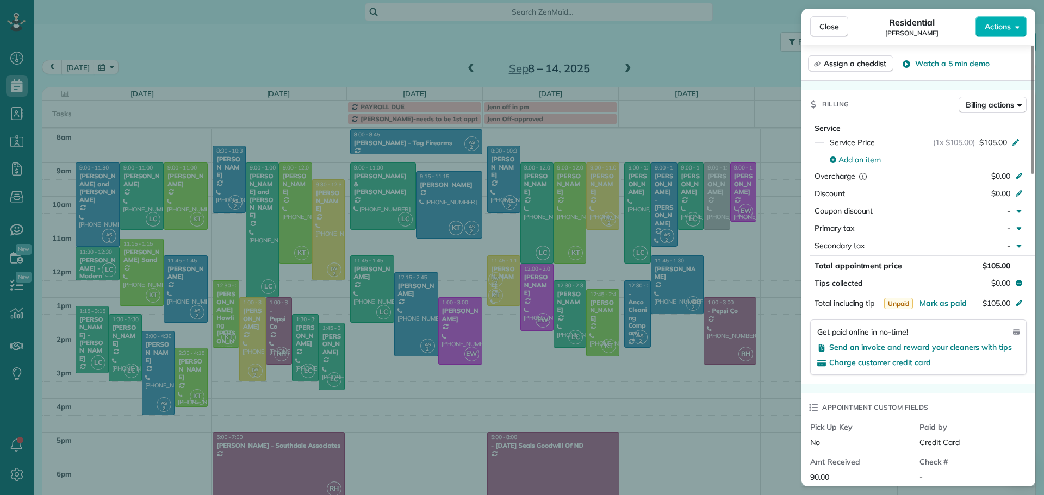
scroll to position [427, 0]
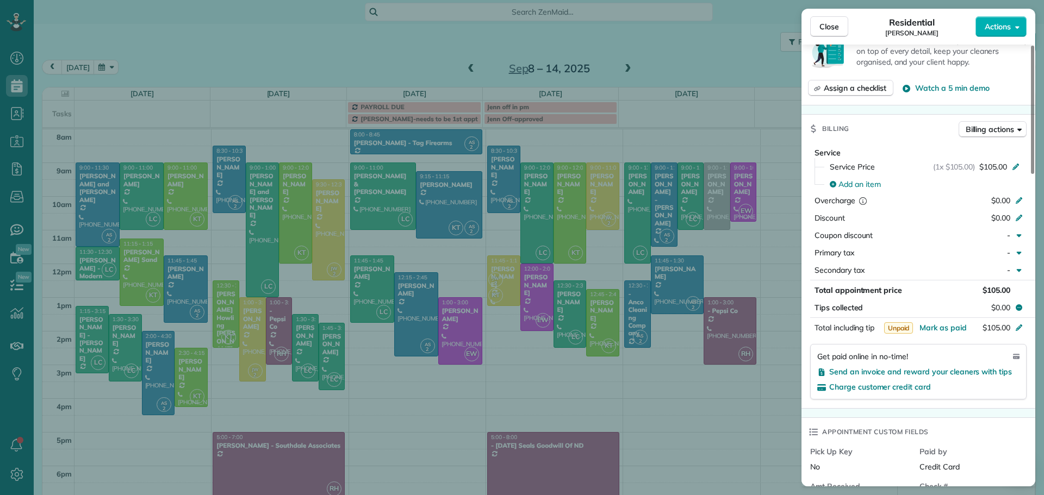
drag, startPoint x: 828, startPoint y: 29, endPoint x: 832, endPoint y: 40, distance: 11.5
click at [828, 29] on span "Close" at bounding box center [829, 26] width 20 height 11
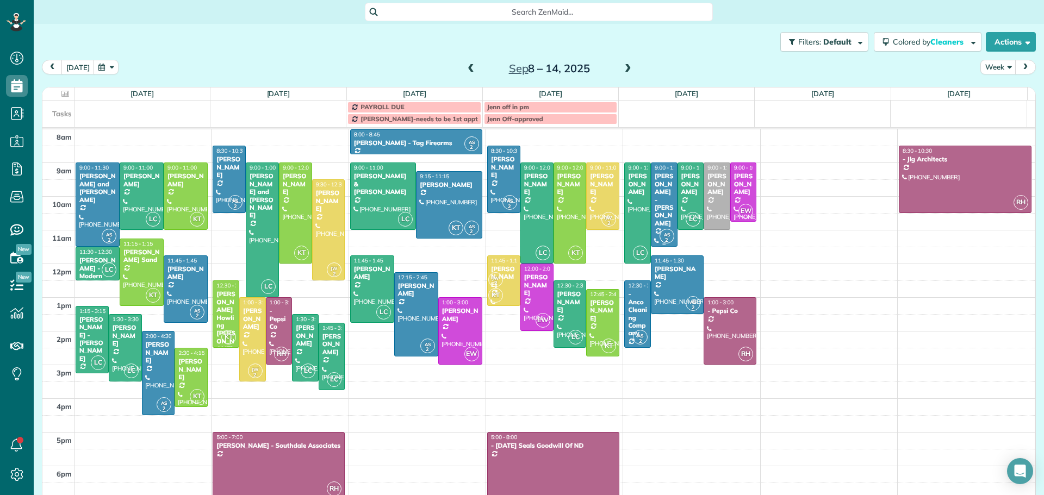
click at [654, 189] on div "[PERSON_NAME] - [PERSON_NAME]" at bounding box center [664, 199] width 20 height 55
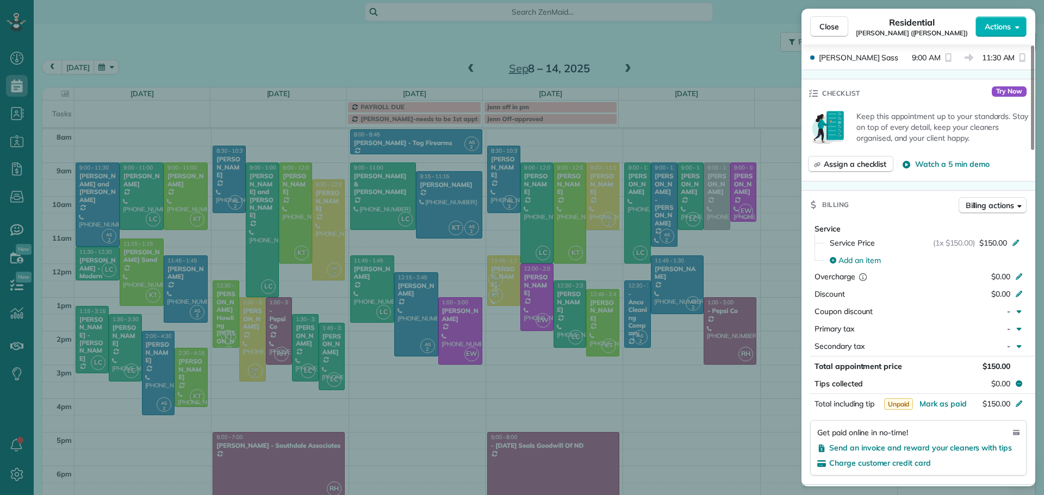
scroll to position [435, 0]
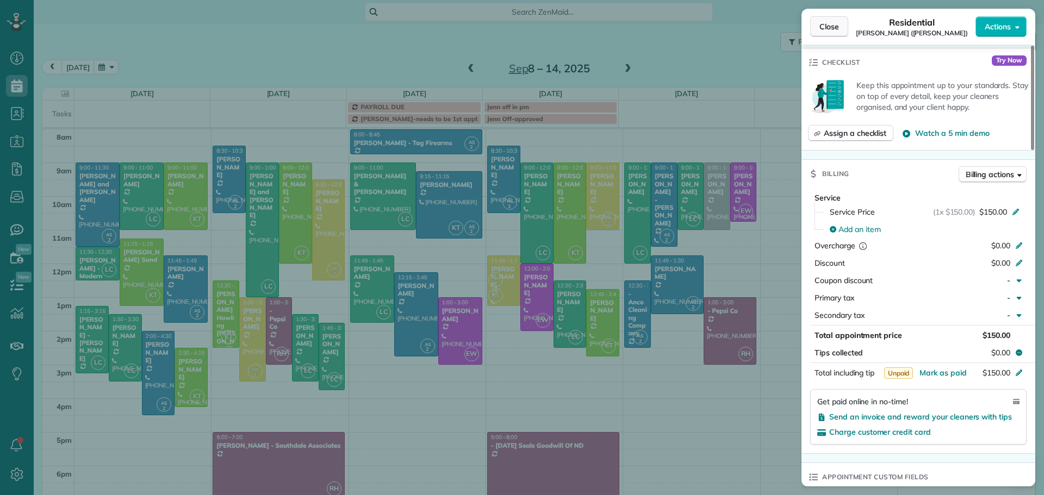
click at [828, 21] on span "Close" at bounding box center [829, 26] width 20 height 11
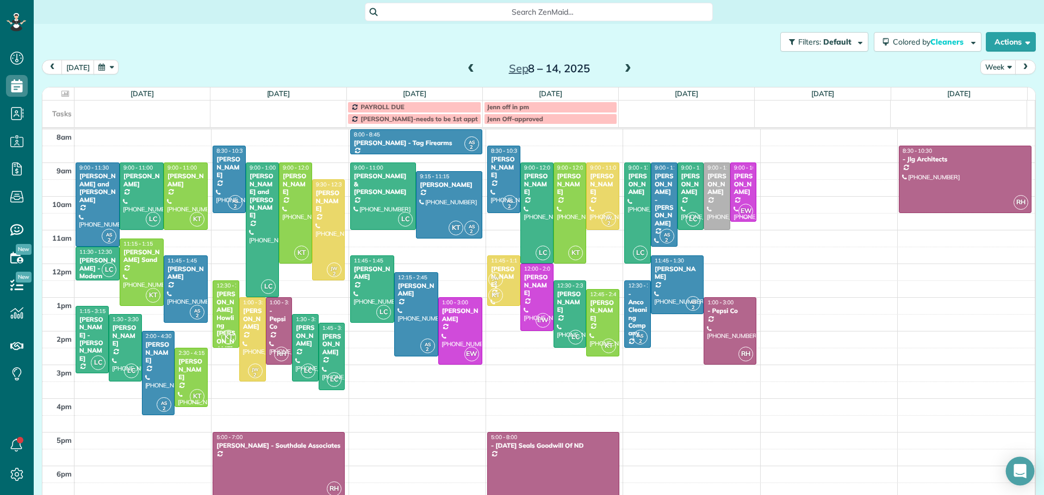
click at [1022, 469] on icon "Open Intercom Messenger" at bounding box center [1020, 471] width 13 height 14
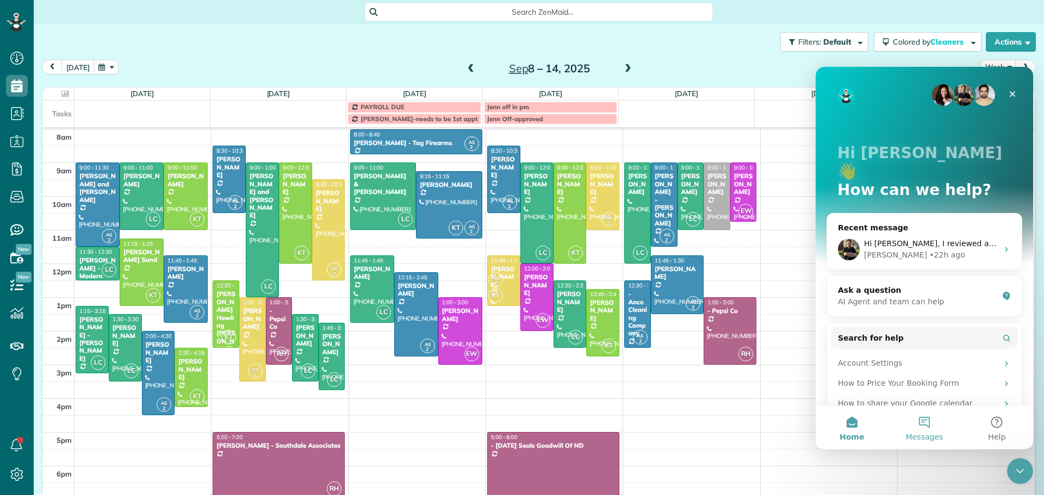
click at [921, 424] on button "Messages" at bounding box center [924, 427] width 72 height 43
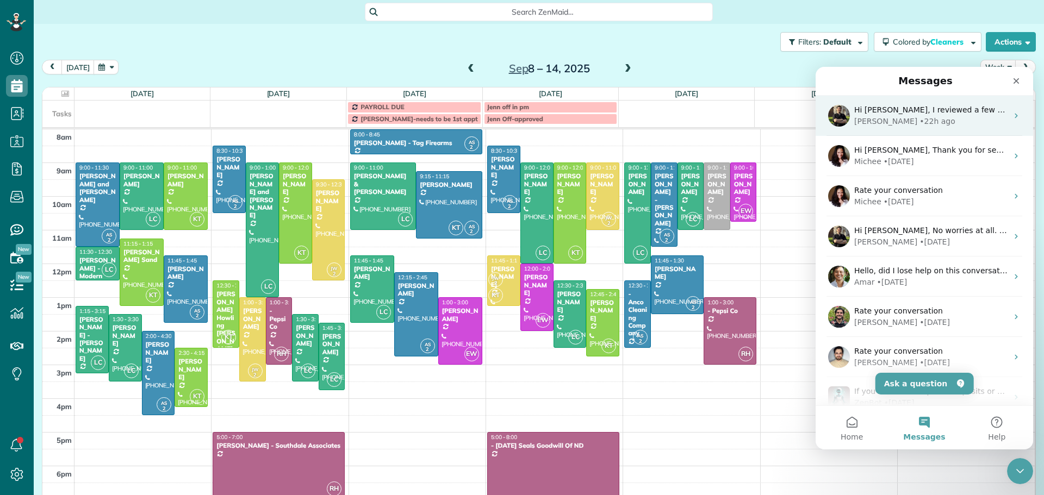
click at [919, 116] on div "• 22h ago" at bounding box center [936, 121] width 35 height 11
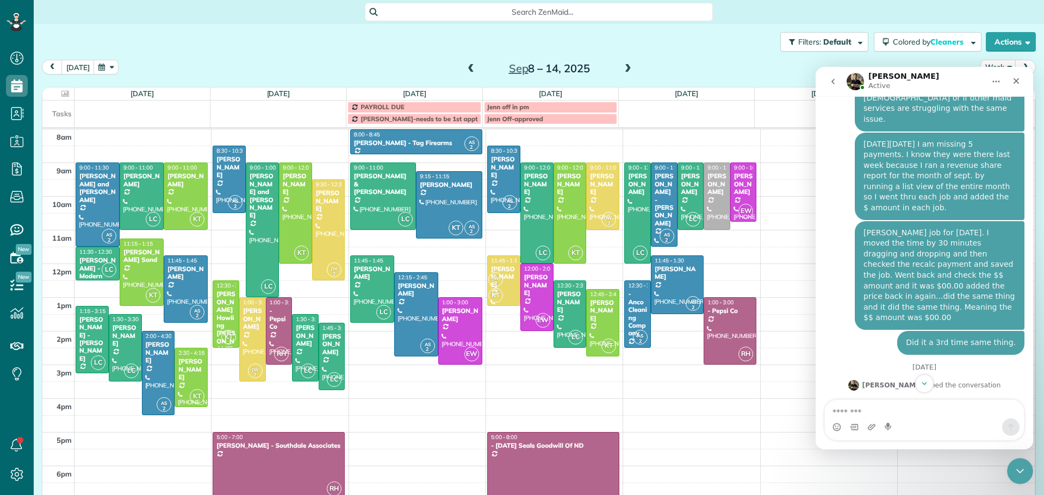
scroll to position [1309, 0]
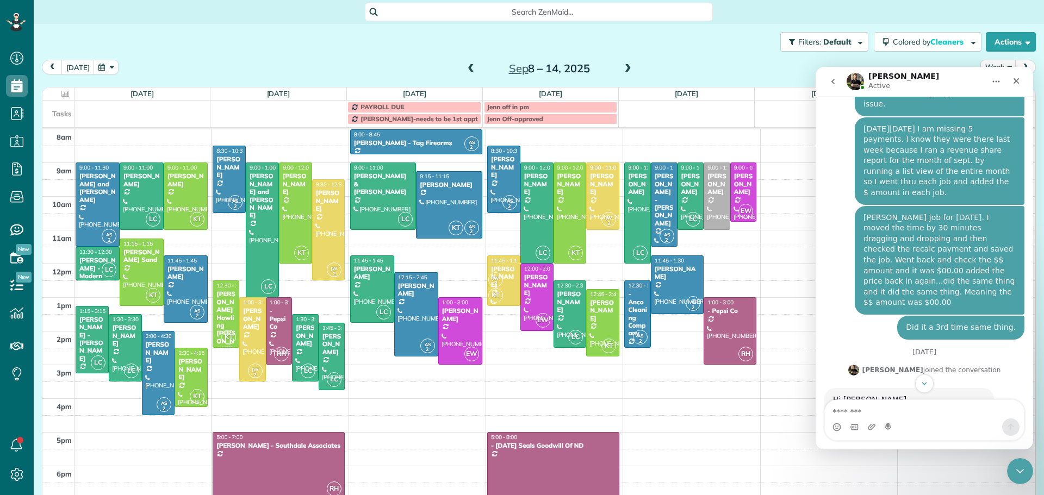
click at [865, 413] on textarea "Message…" at bounding box center [924, 409] width 199 height 18
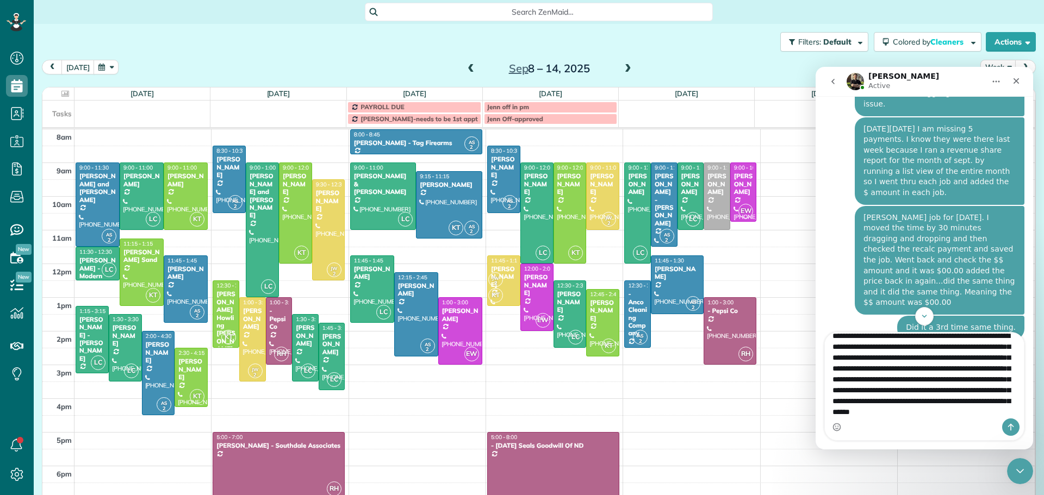
scroll to position [29, 0]
type textarea "**********"
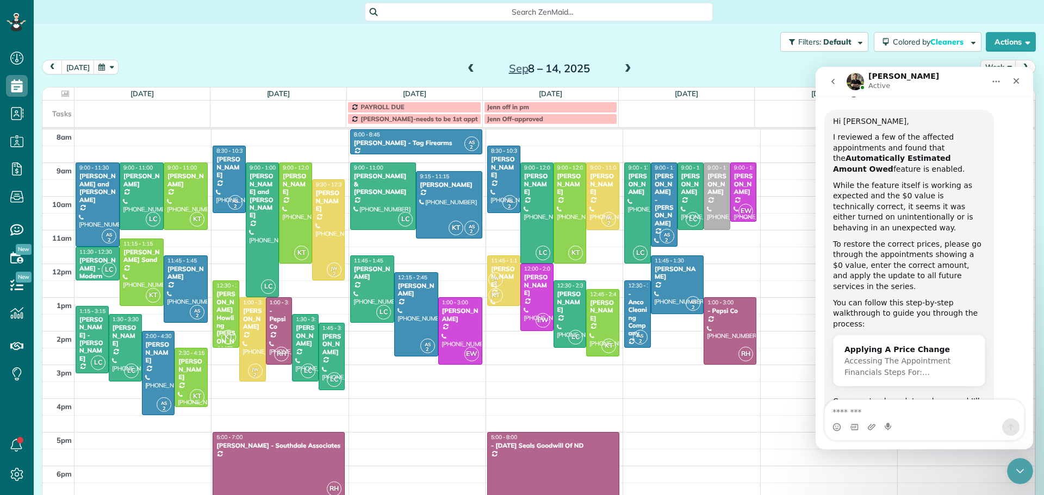
scroll to position [1571, 0]
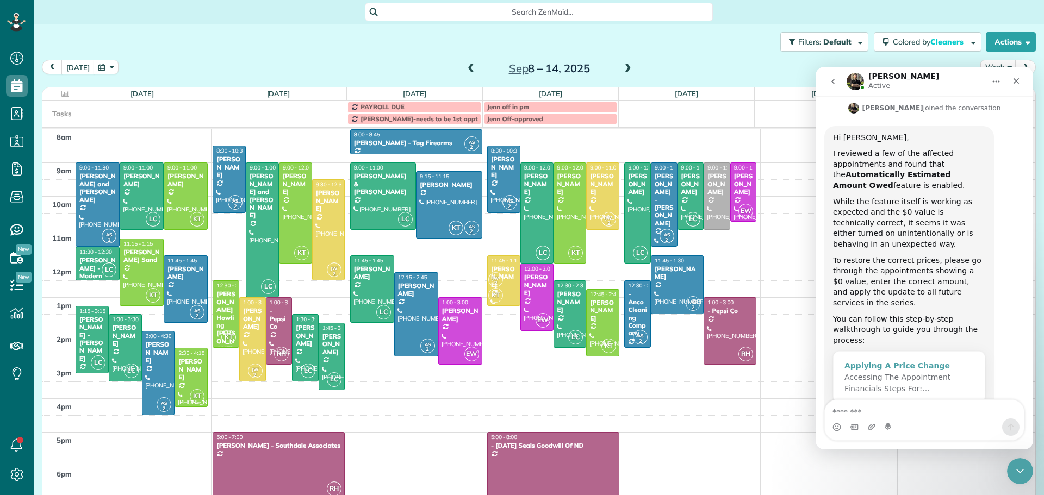
click at [863, 373] on span "Accessing The Appointment Financials Steps For:…" at bounding box center [897, 383] width 106 height 20
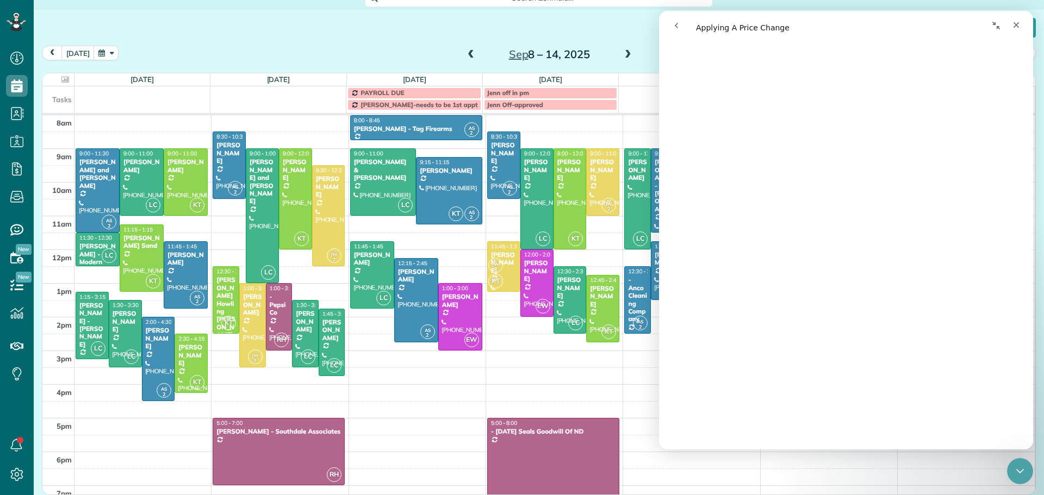
scroll to position [489, 0]
click at [1014, 22] on icon "Close" at bounding box center [1016, 25] width 9 height 9
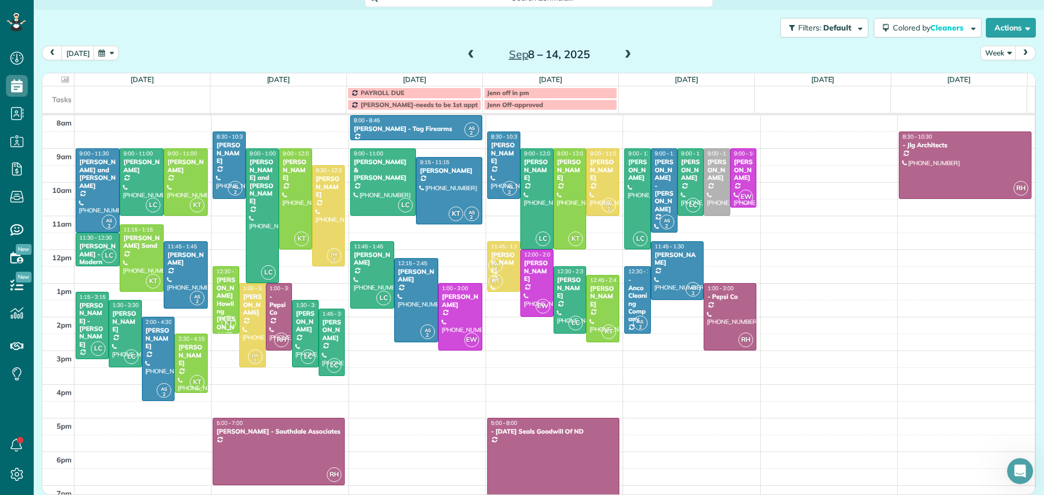
scroll to position [0, 0]
click at [1019, 473] on icon "Open Intercom Messenger" at bounding box center [1019, 470] width 18 height 18
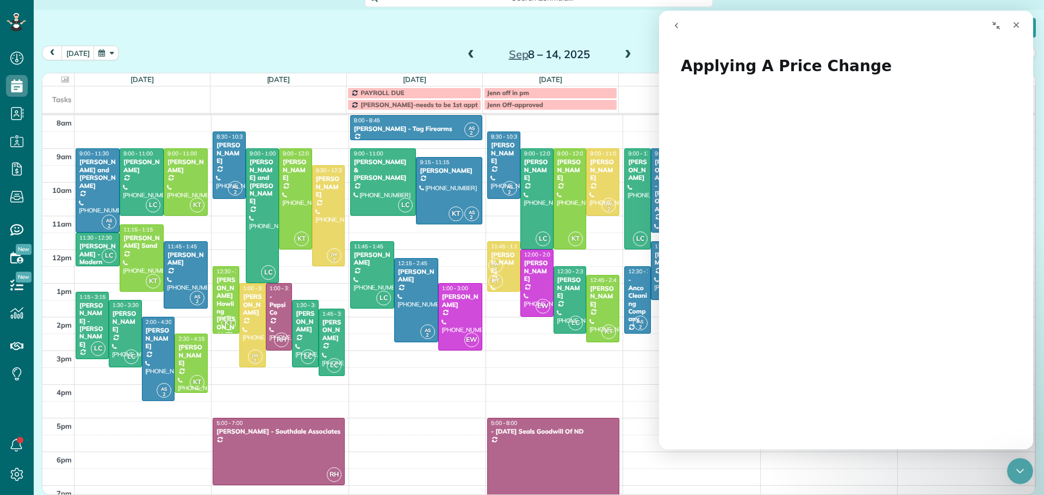
click at [676, 22] on icon "go back" at bounding box center [676, 25] width 9 height 9
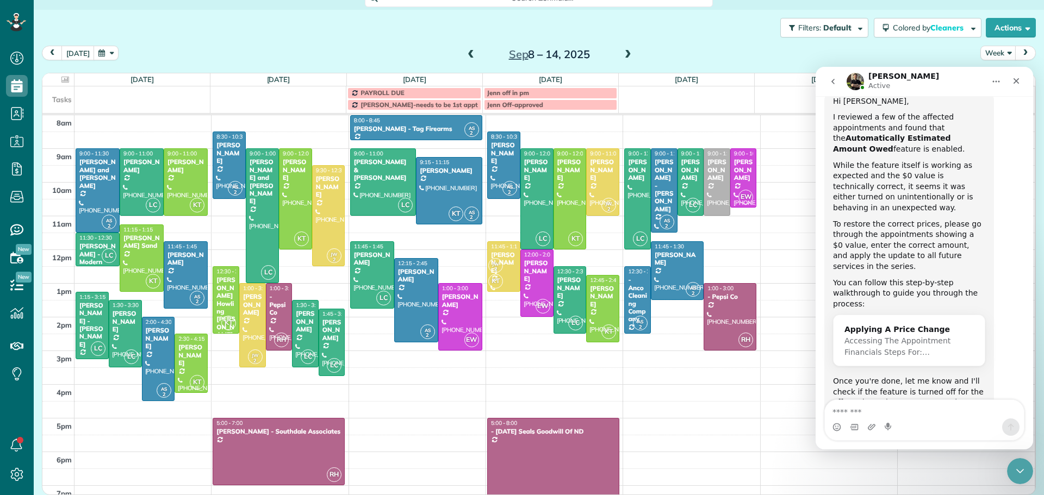
scroll to position [1625, 0]
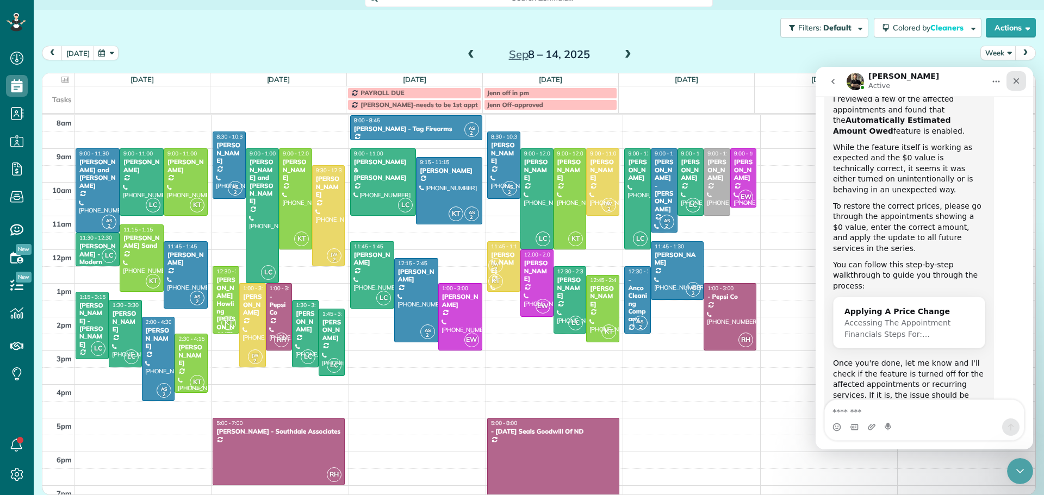
click at [1015, 75] on div "Close" at bounding box center [1016, 81] width 20 height 20
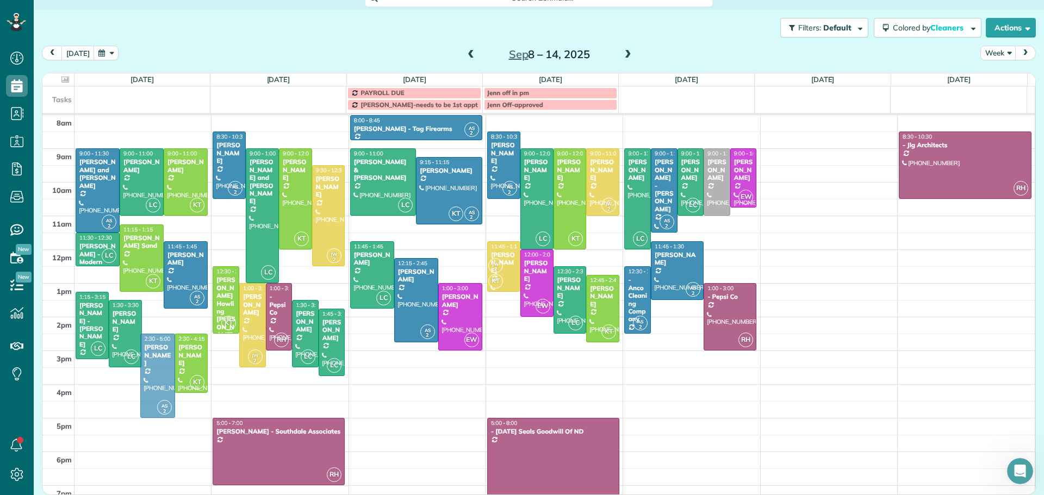
drag, startPoint x: 159, startPoint y: 349, endPoint x: 160, endPoint y: 362, distance: 13.1
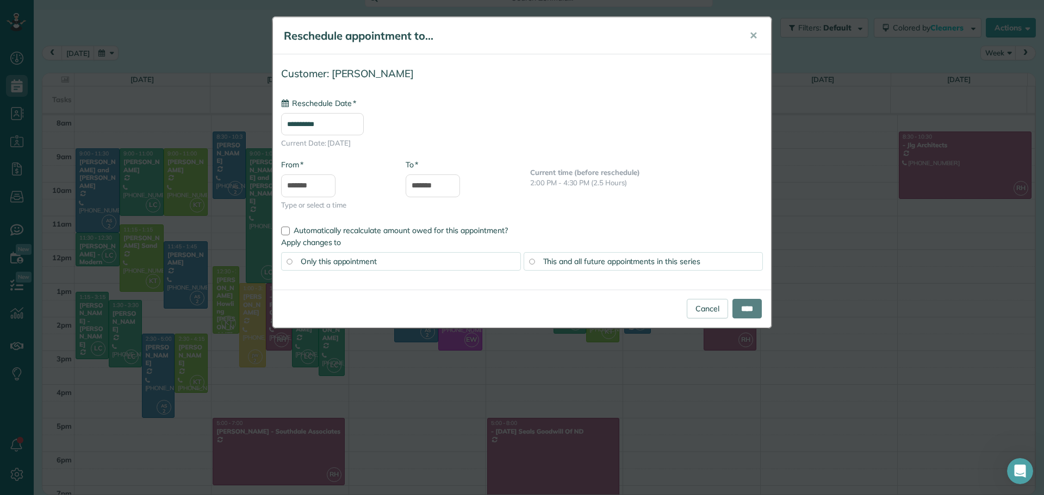
type input "**********"
click at [308, 229] on span "Automatically recalculate amount owed for this appointment?" at bounding box center [401, 231] width 214 height 10
click at [750, 36] on span "✕" at bounding box center [753, 35] width 8 height 13
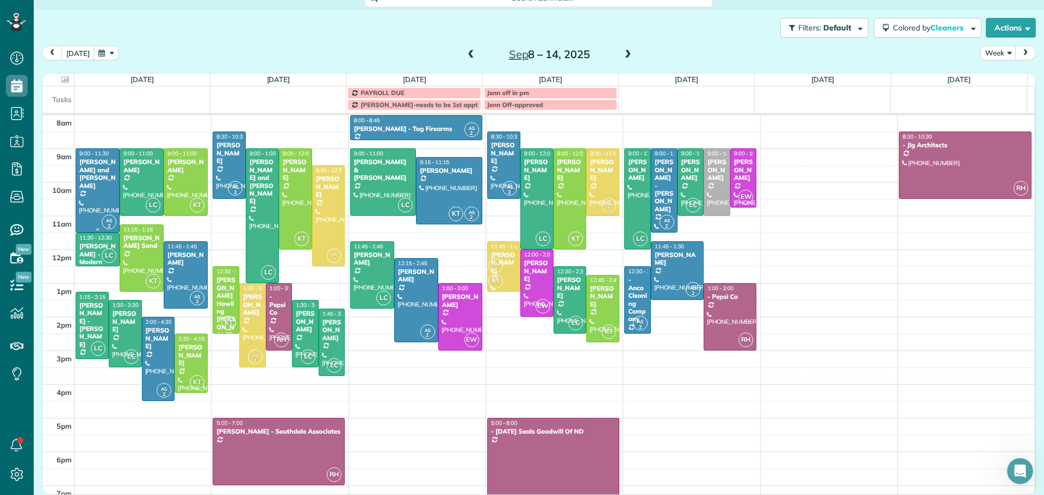
click at [98, 185] on div at bounding box center [97, 190] width 43 height 83
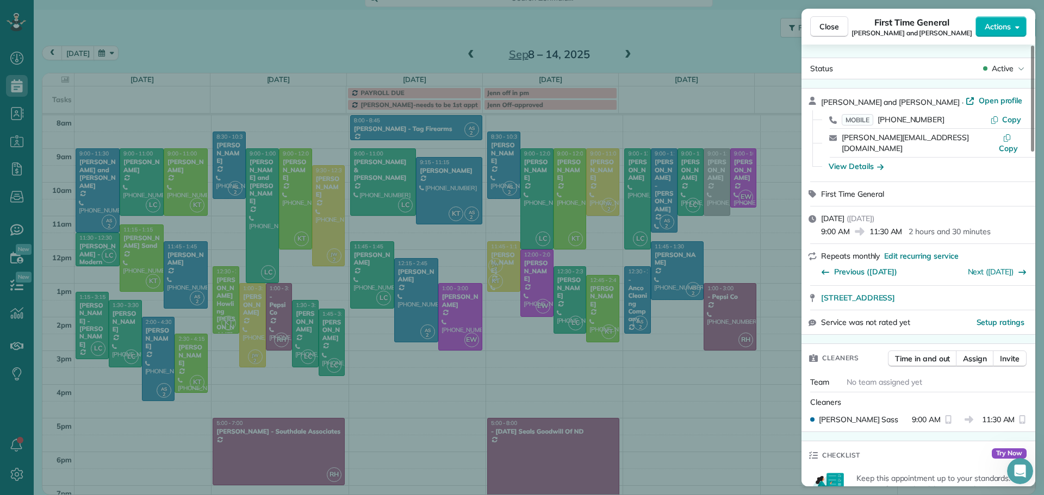
scroll to position [164, 0]
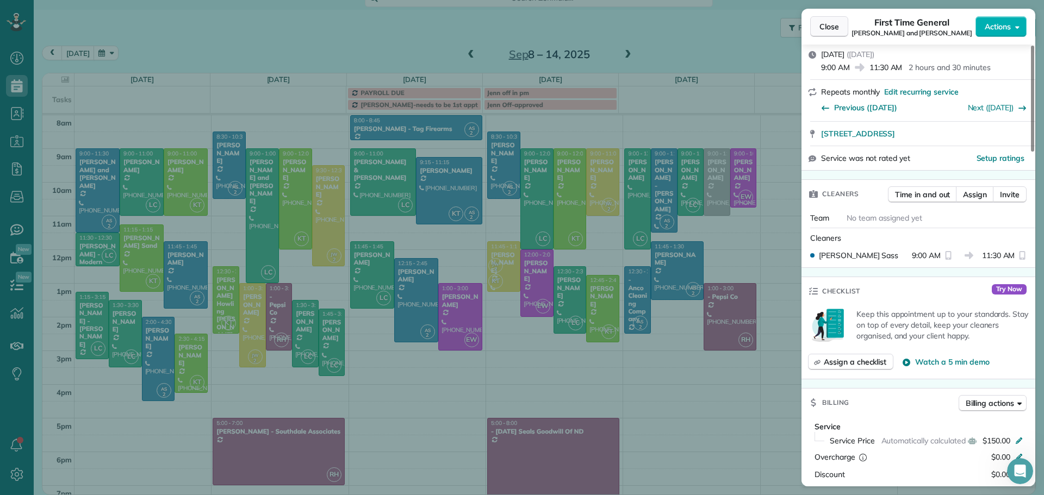
click at [833, 23] on span "Close" at bounding box center [829, 26] width 20 height 11
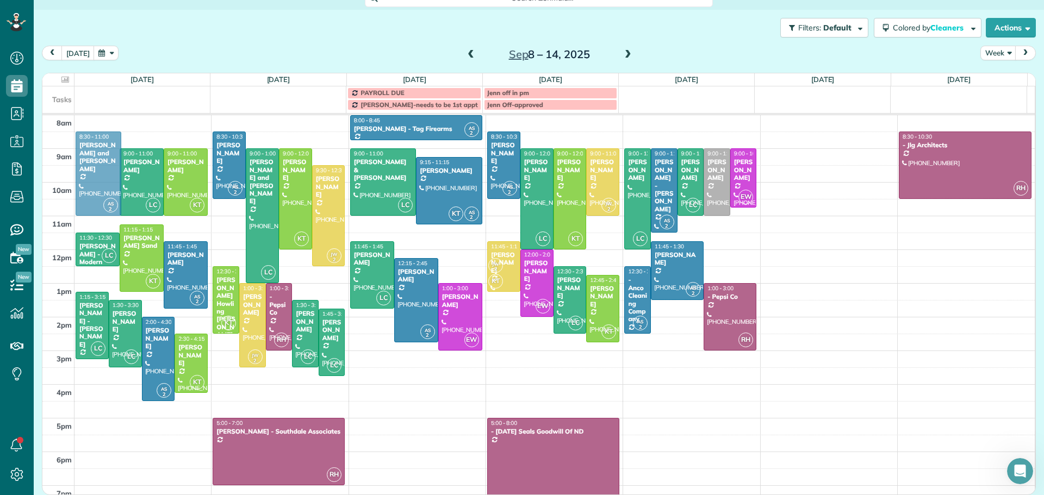
drag, startPoint x: 89, startPoint y: 163, endPoint x: 90, endPoint y: 150, distance: 13.7
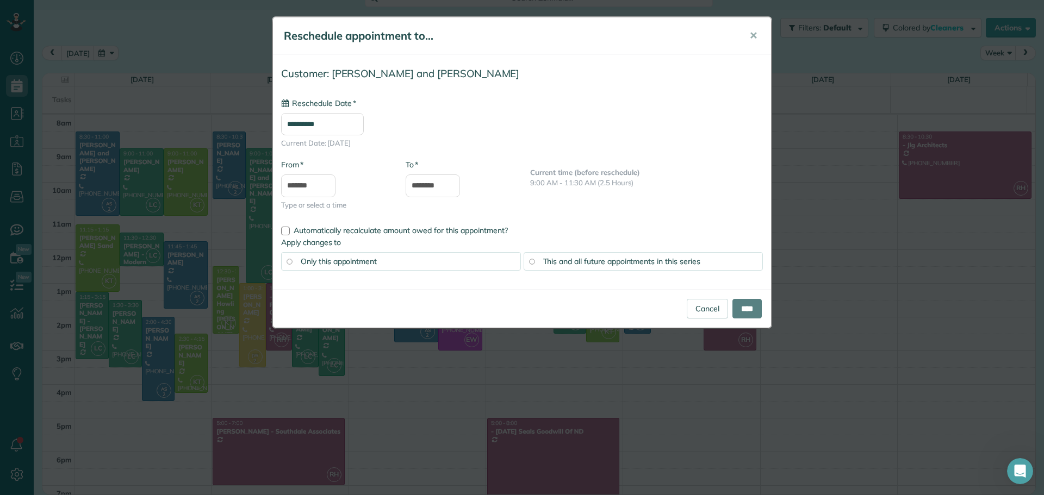
type input "**********"
click at [543, 260] on span "This and all future appointments in this series" at bounding box center [621, 262] width 157 height 10
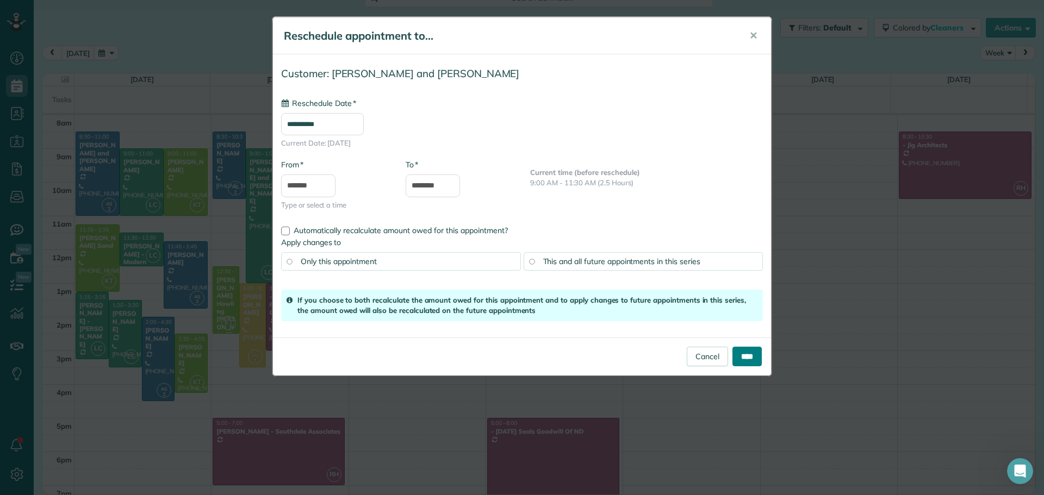
click at [732, 353] on input "****" at bounding box center [746, 357] width 29 height 20
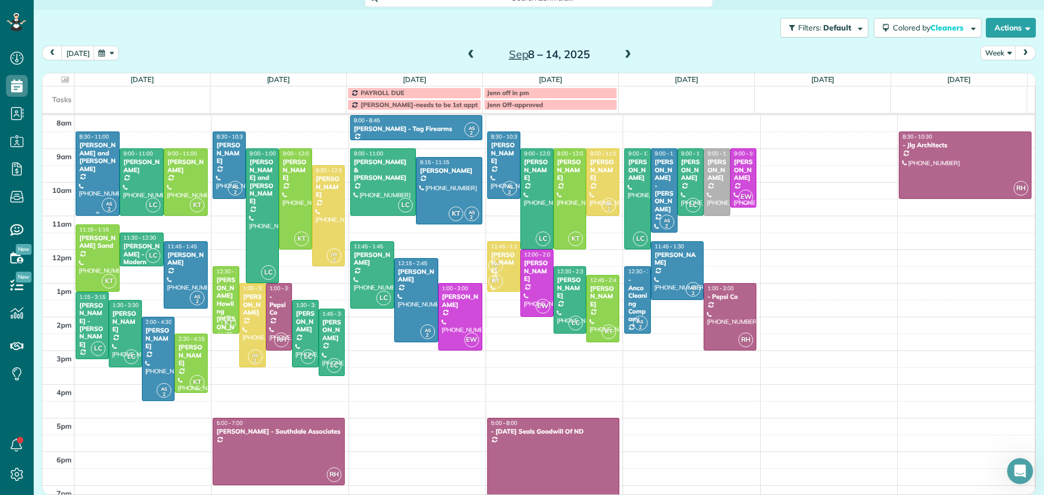
click at [102, 162] on div "[PERSON_NAME] and [PERSON_NAME]" at bounding box center [98, 157] width 38 height 32
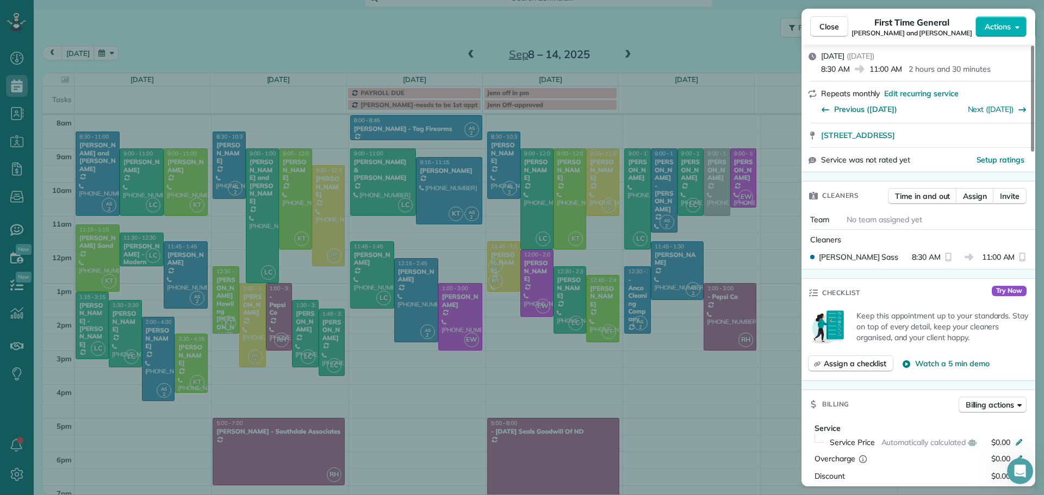
scroll to position [166, 0]
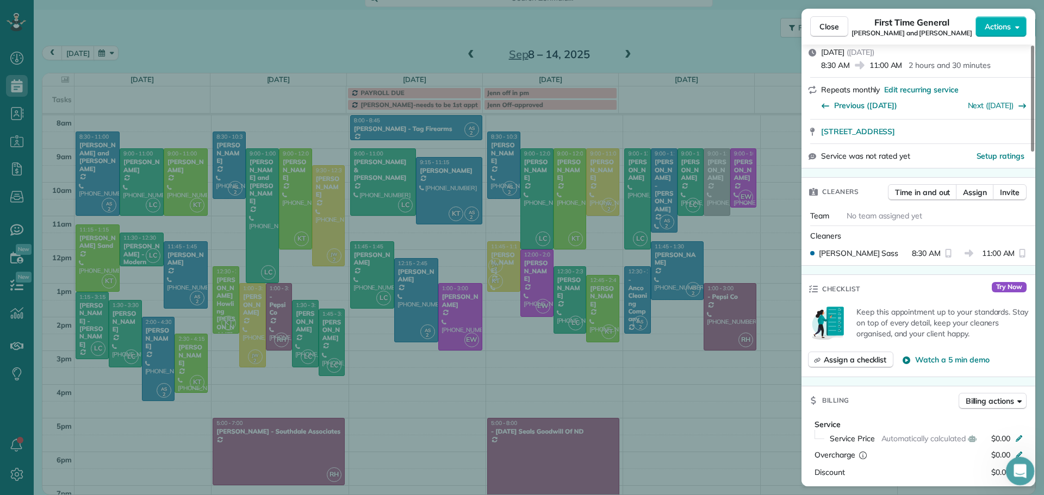
click at [1014, 467] on icon "Open Intercom Messenger" at bounding box center [1019, 470] width 18 height 18
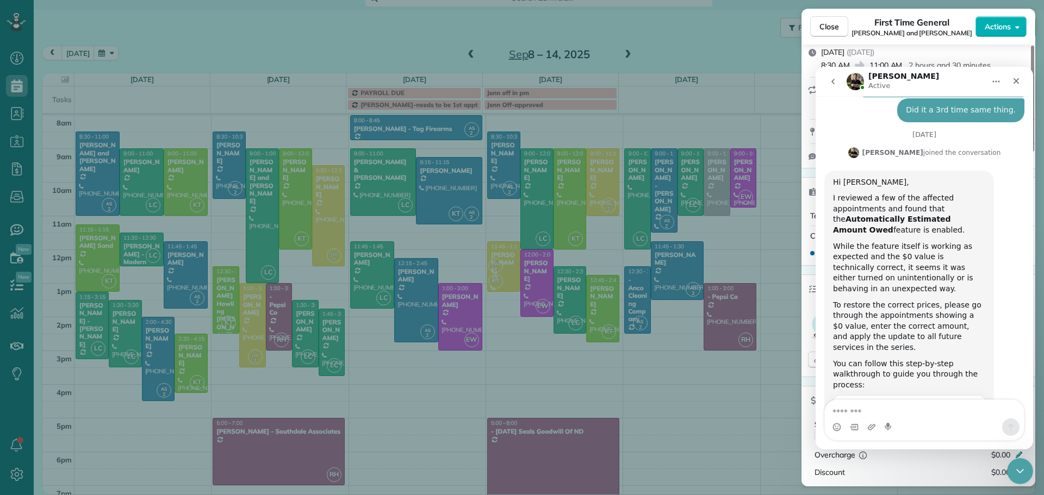
scroll to position [1625, 0]
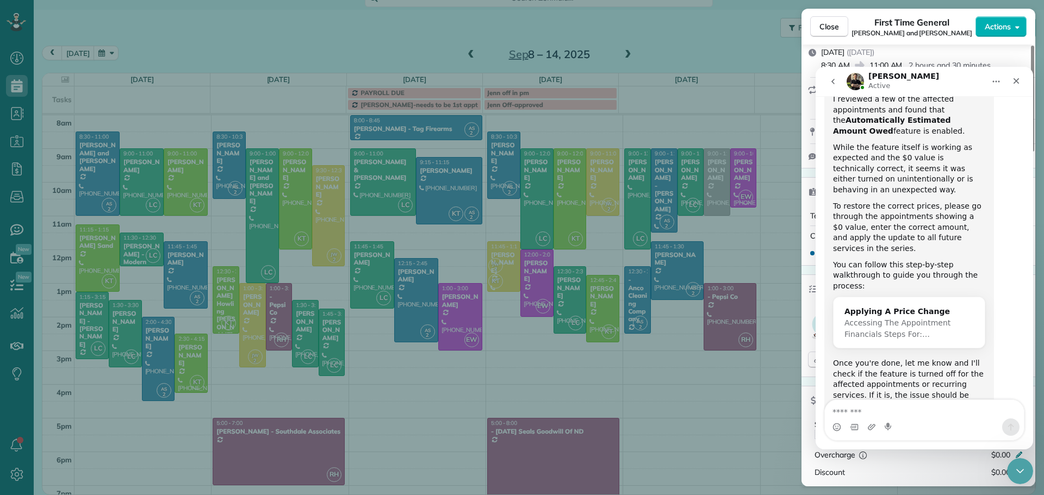
click at [837, 412] on textarea "Message…" at bounding box center [924, 409] width 199 height 18
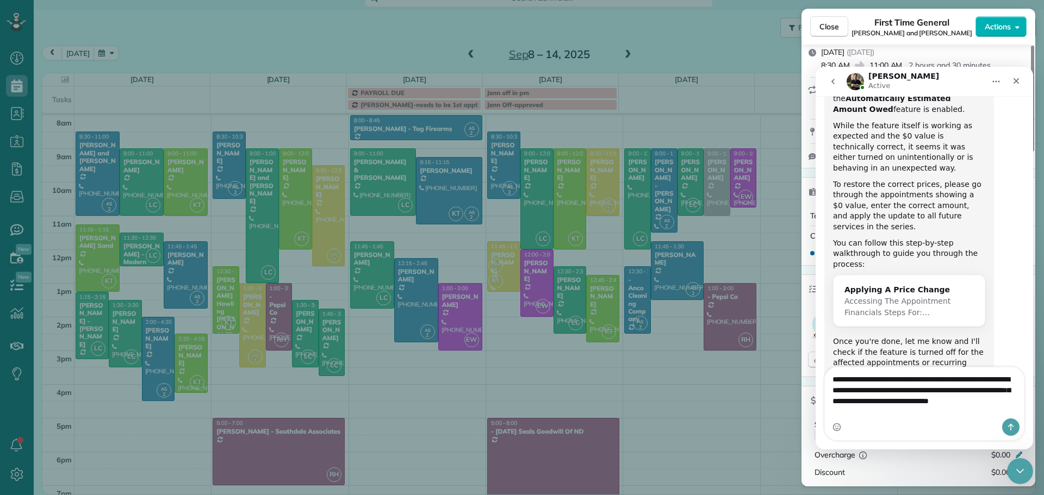
scroll to position [1658, 0]
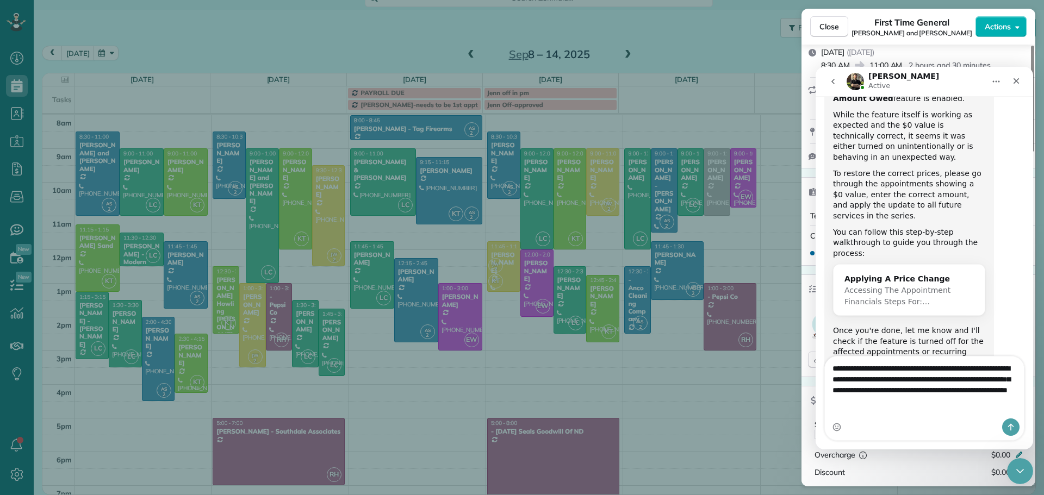
type textarea "**********"
click at [1009, 421] on button "Send a message…" at bounding box center [1010, 427] width 17 height 17
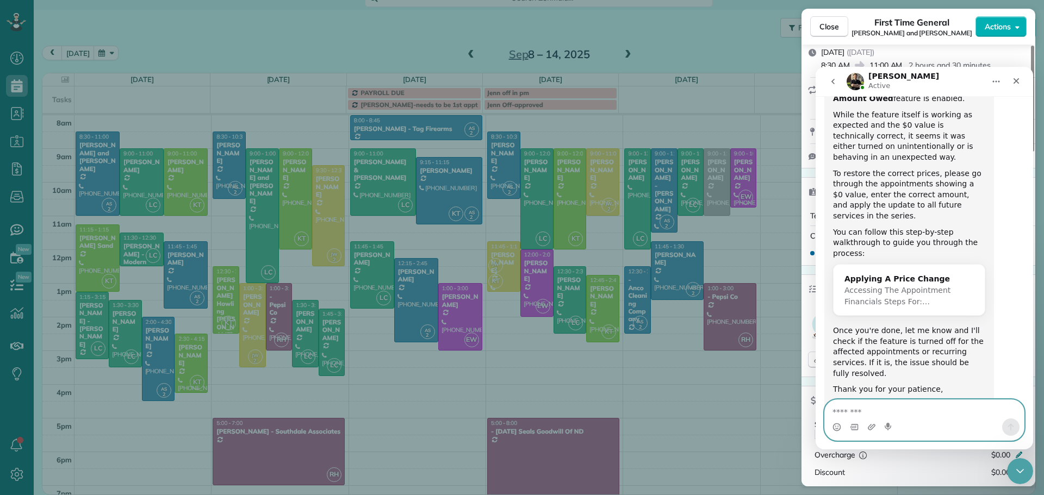
scroll to position [1693, 0]
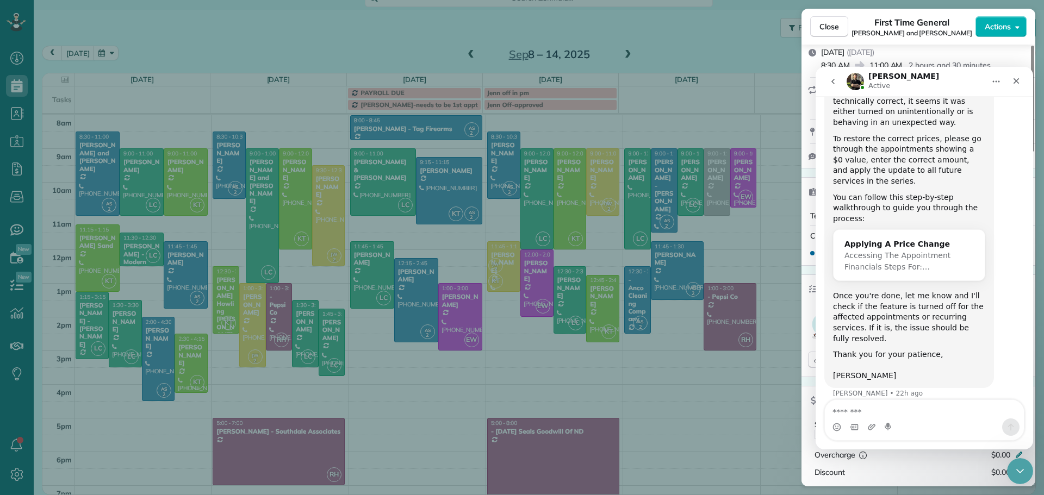
click at [834, 24] on span "Close" at bounding box center [829, 26] width 20 height 11
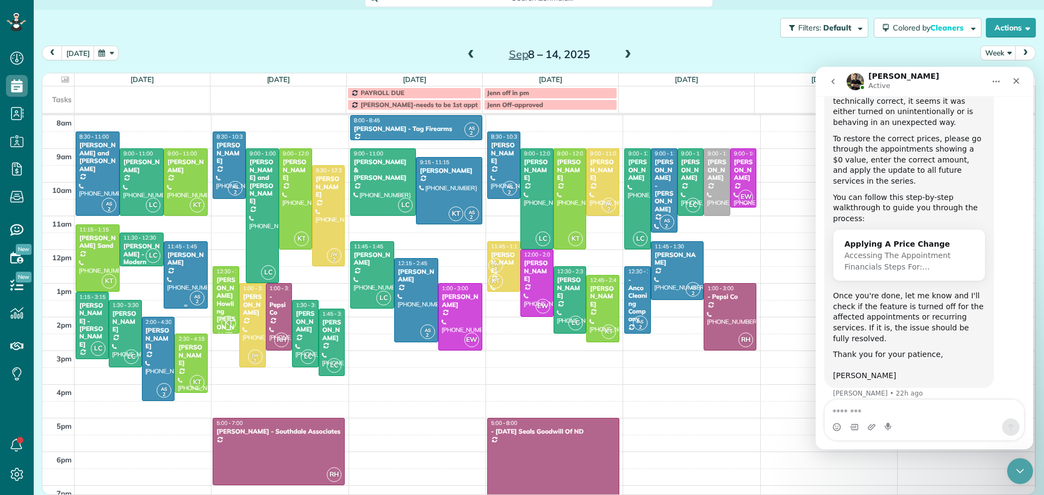
click at [179, 269] on div at bounding box center [185, 275] width 43 height 66
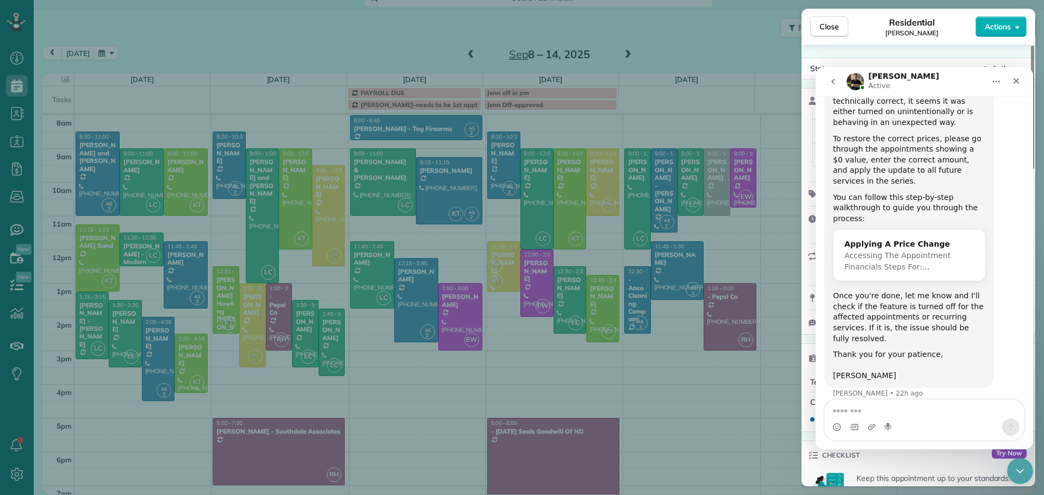
click at [747, 440] on div "Close Residential [PERSON_NAME] Actions Status Active [PERSON_NAME] · Open prof…" at bounding box center [522, 247] width 1044 height 495
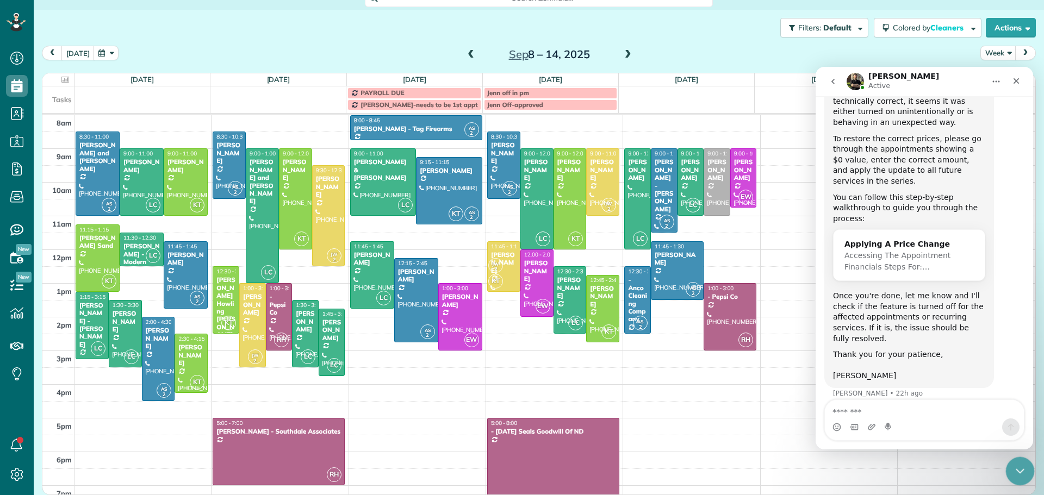
click at [1019, 467] on icon "Close Intercom Messenger" at bounding box center [1018, 469] width 13 height 13
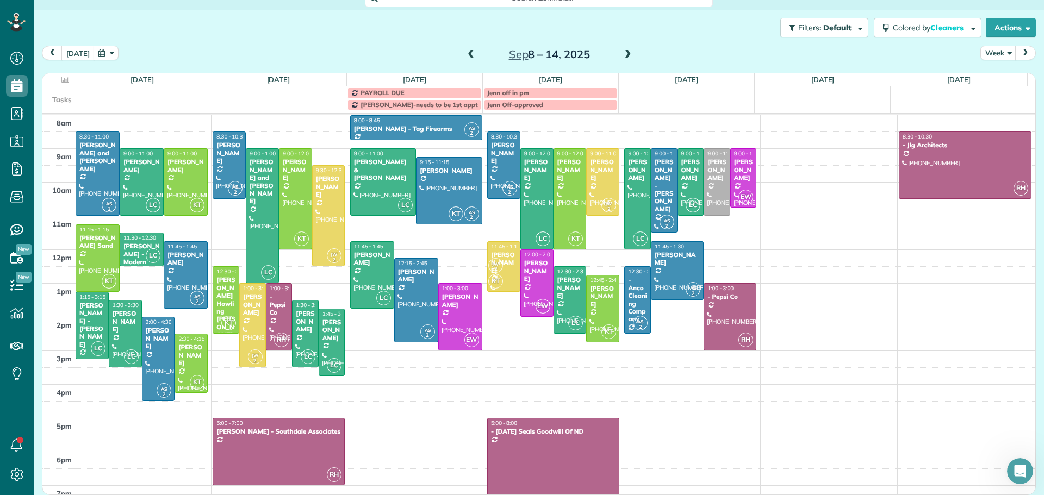
click at [622, 56] on span at bounding box center [628, 55] width 12 height 10
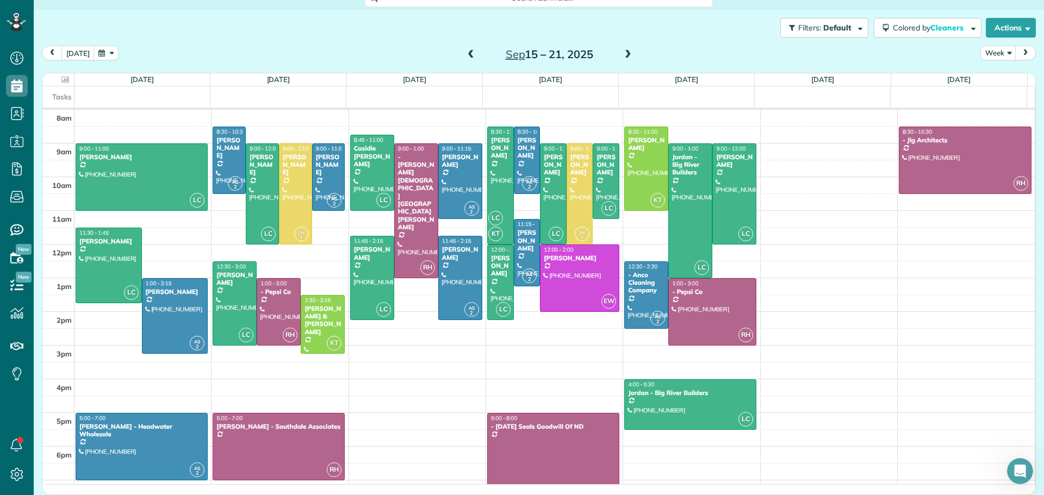
click at [622, 56] on span at bounding box center [628, 55] width 12 height 10
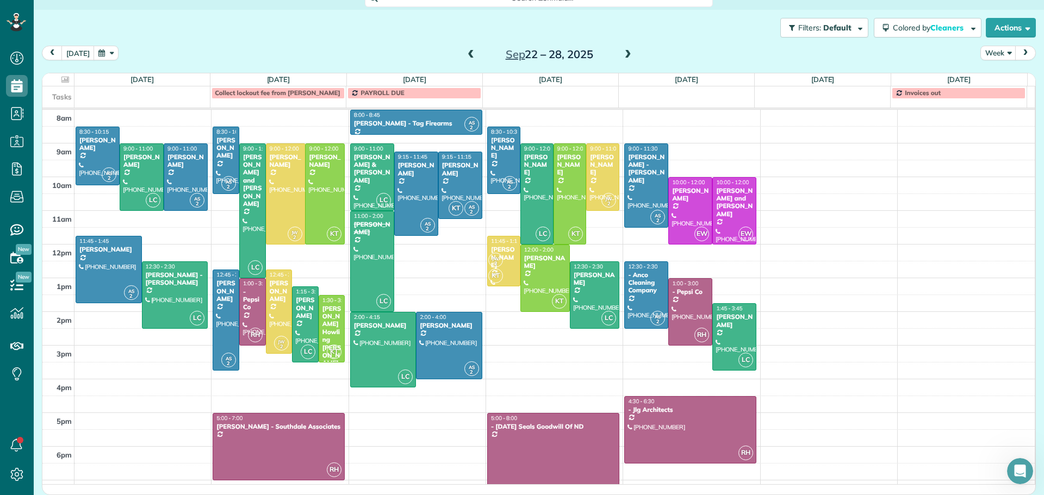
click at [467, 55] on span at bounding box center [471, 55] width 12 height 10
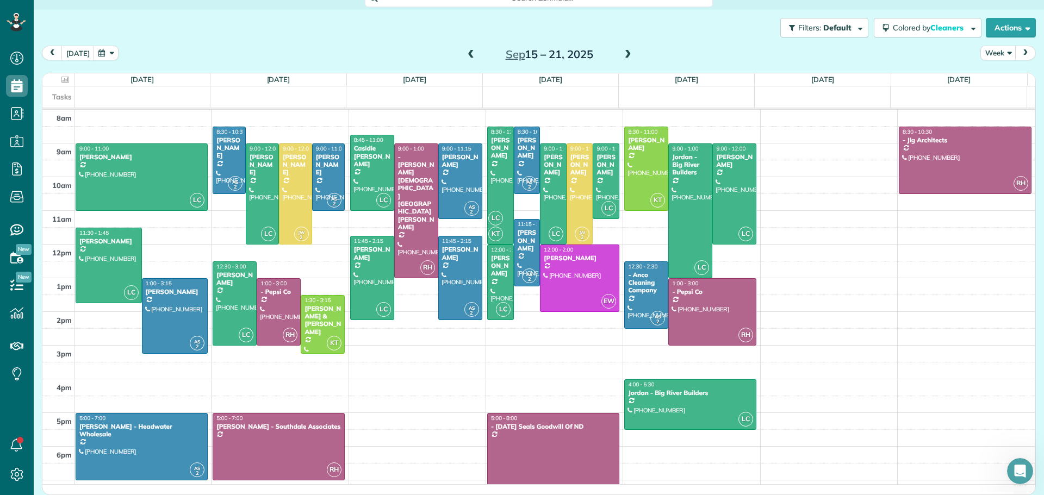
click at [467, 55] on span at bounding box center [471, 55] width 12 height 10
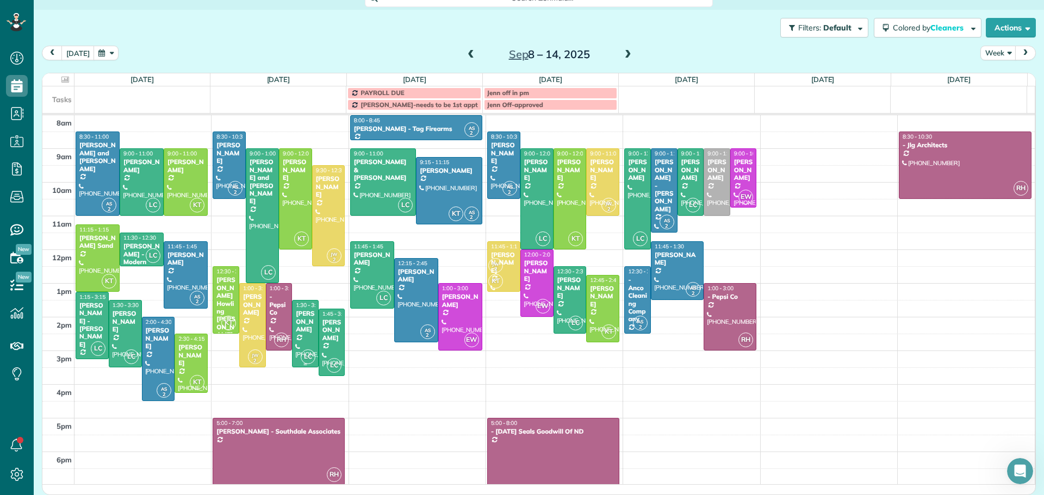
click at [296, 315] on div "[PERSON_NAME]" at bounding box center [305, 321] width 20 height 23
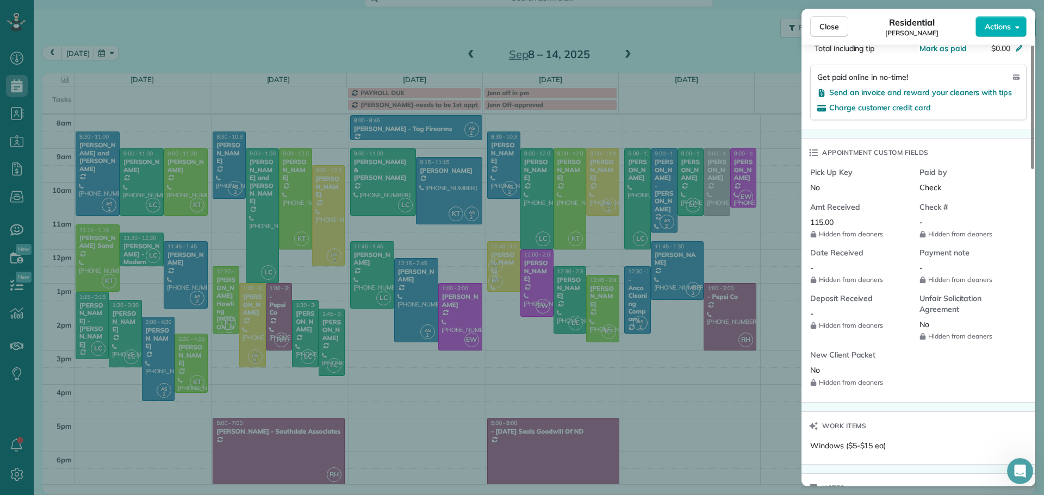
scroll to position [707, 0]
click at [839, 27] on button "Close" at bounding box center [829, 26] width 38 height 21
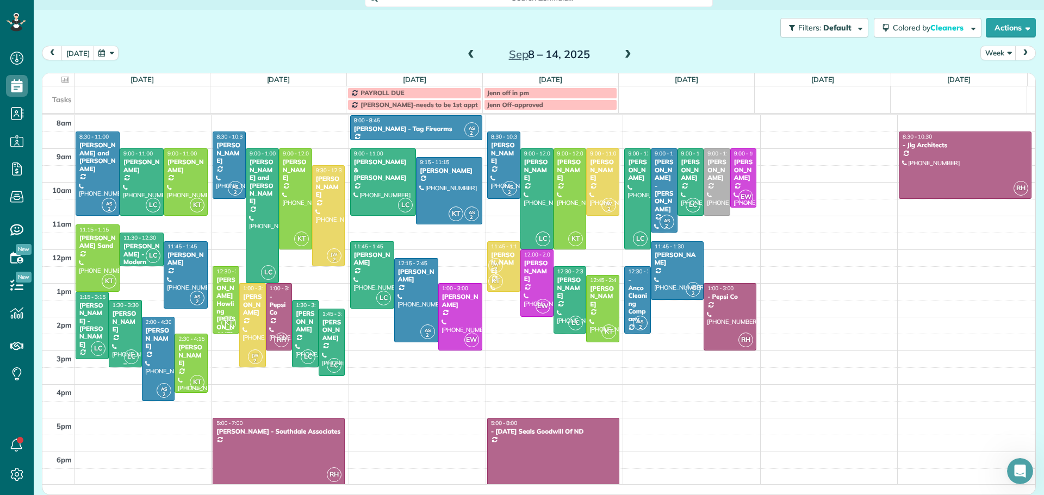
click at [122, 326] on div "[PERSON_NAME]" at bounding box center [125, 321] width 27 height 23
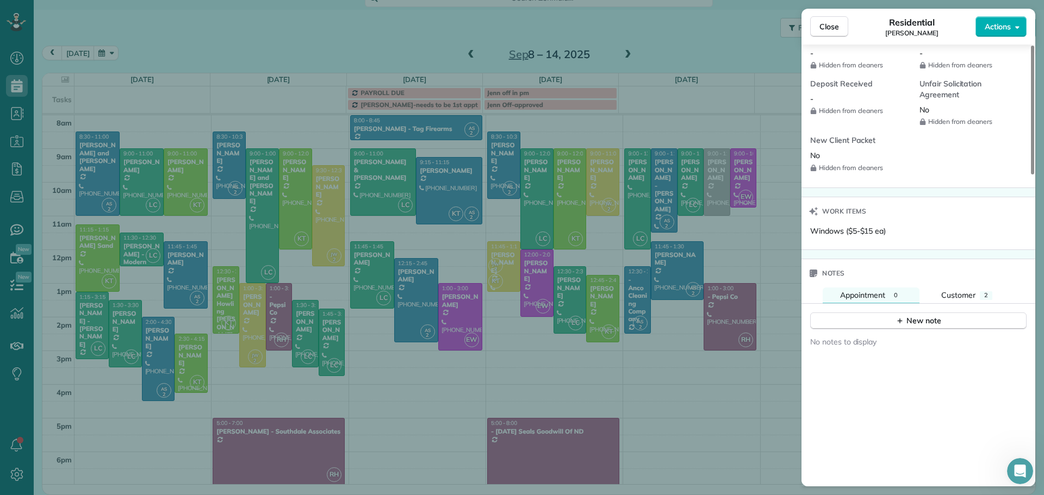
scroll to position [649, 0]
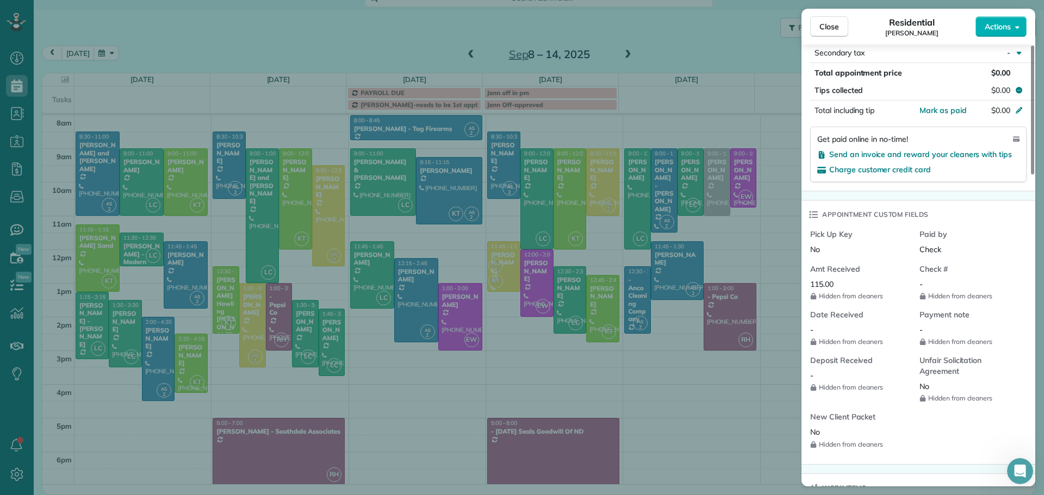
click at [300, 326] on div "Close Residential [PERSON_NAME] Actions Status Active [PERSON_NAME] · Open prof…" at bounding box center [522, 247] width 1044 height 495
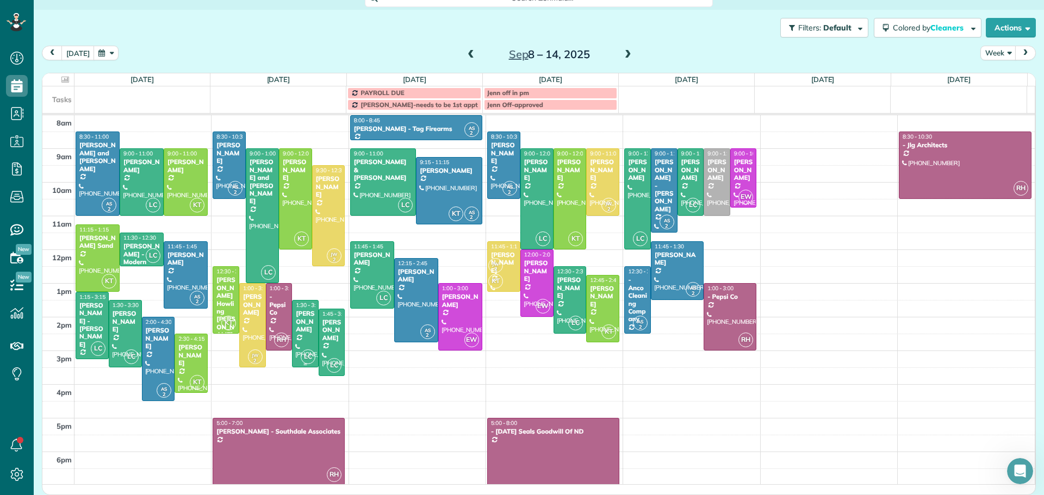
click at [301, 324] on div "[PERSON_NAME]" at bounding box center [305, 321] width 20 height 23
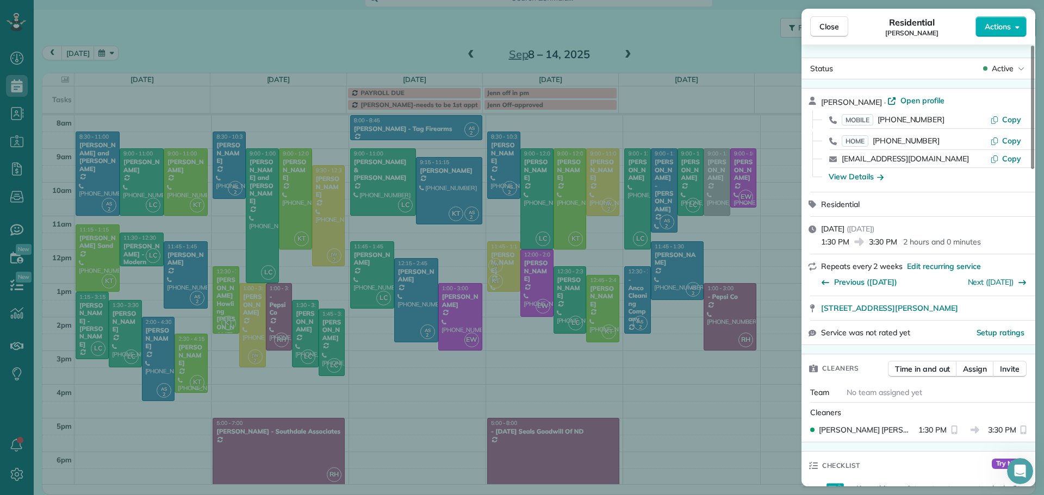
click at [301, 324] on div "Close Residential [PERSON_NAME] Actions Status Active [PERSON_NAME] · Open prof…" at bounding box center [522, 247] width 1044 height 495
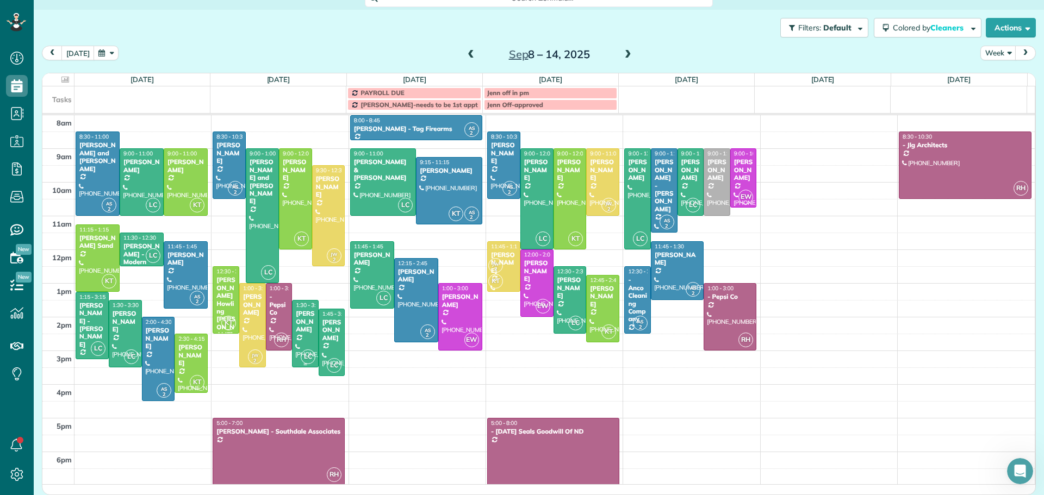
click at [301, 324] on div "[PERSON_NAME]" at bounding box center [305, 321] width 20 height 23
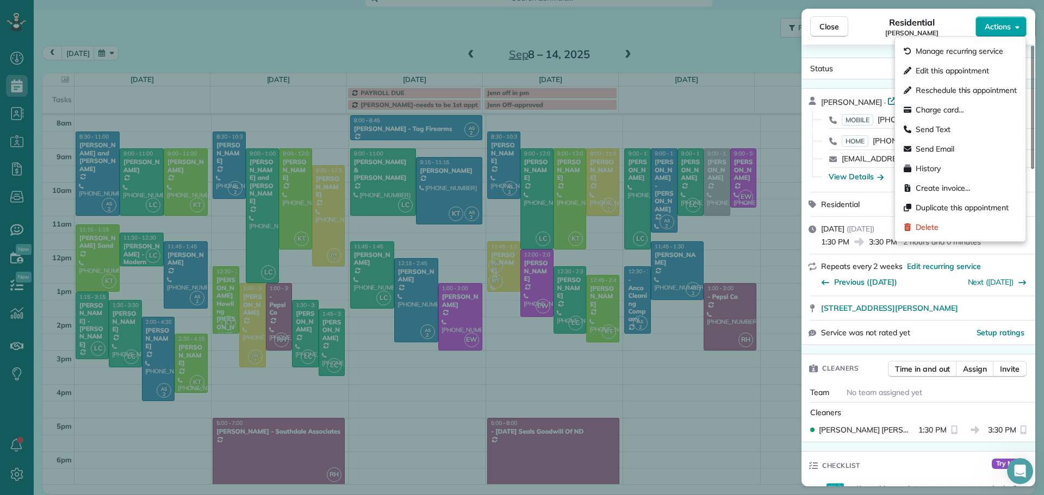
click at [1000, 28] on span "Actions" at bounding box center [998, 26] width 26 height 11
click at [950, 51] on span "Manage recurring service" at bounding box center [960, 51] width 88 height 11
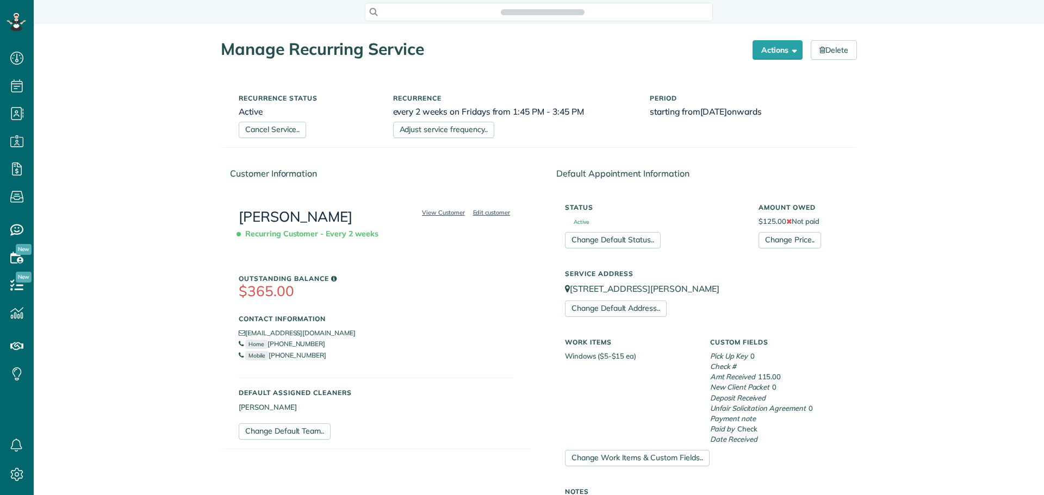
scroll to position [495, 34]
